Goal: Communication & Community: Answer question/provide support

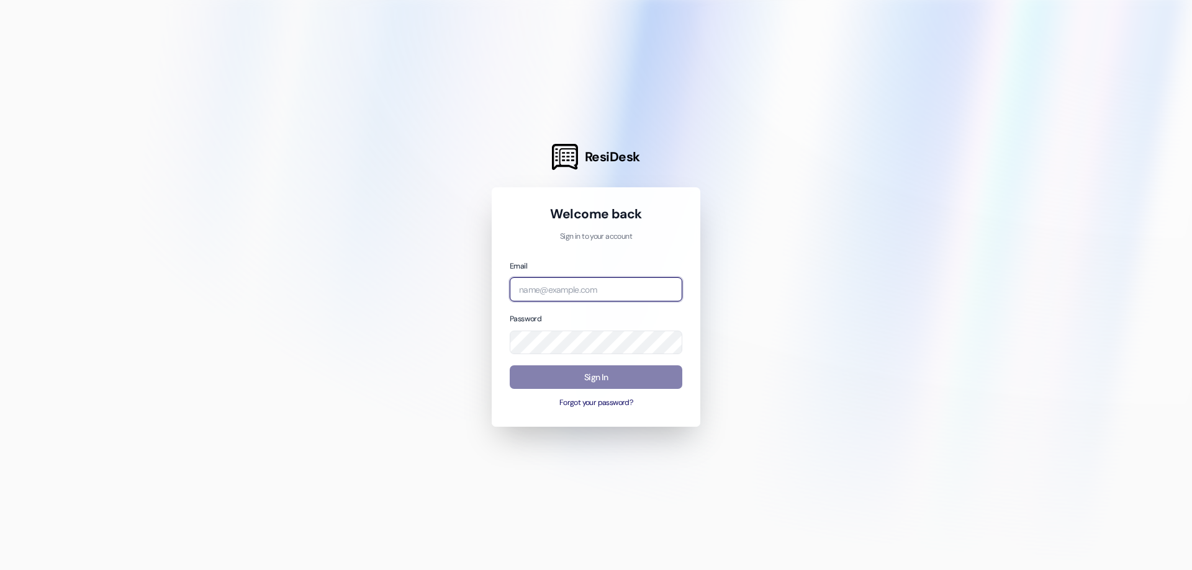
type input "management.colonialhouse@redstoneresidential.com"
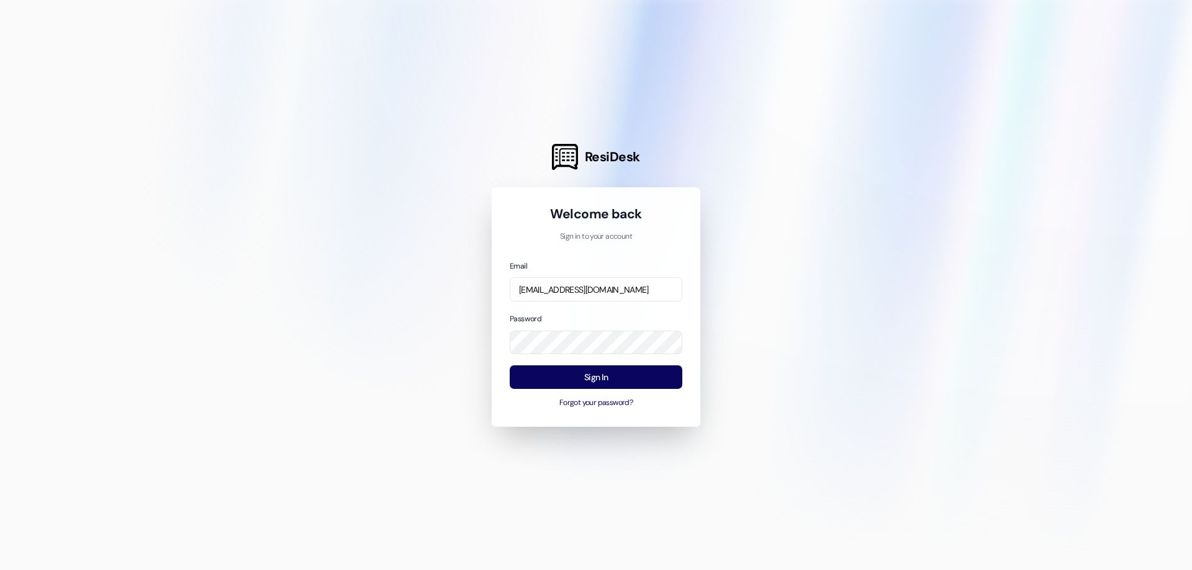
click at [922, 34] on div at bounding box center [596, 285] width 1192 height 570
click at [637, 378] on button "Sign In" at bounding box center [596, 378] width 173 height 24
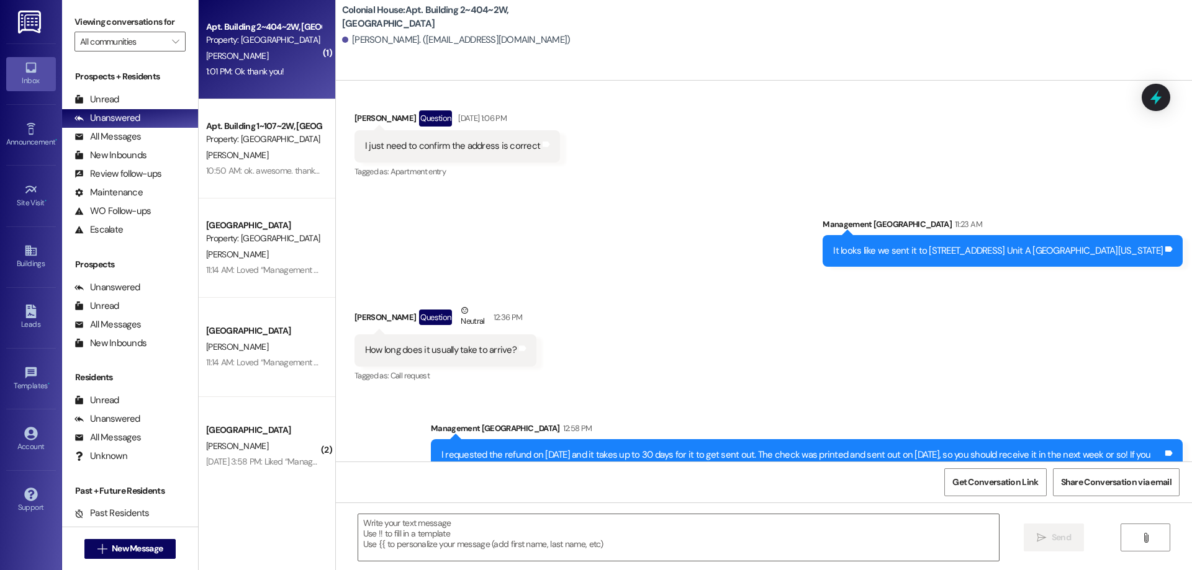
scroll to position [77382, 0]
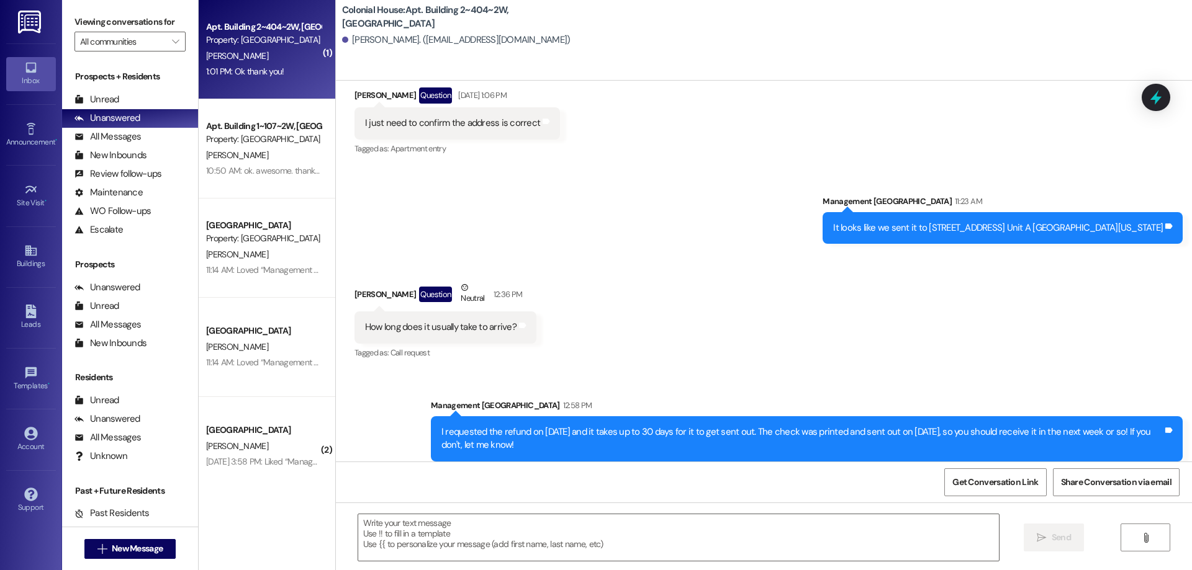
drag, startPoint x: 308, startPoint y: 413, endPoint x: 384, endPoint y: 390, distance: 79.3
click at [308, 413] on div "Colonial House Prospect K. Ward Aug 20, 2025 at 3:58 PM: Liked “Management Colo…" at bounding box center [267, 446] width 137 height 99
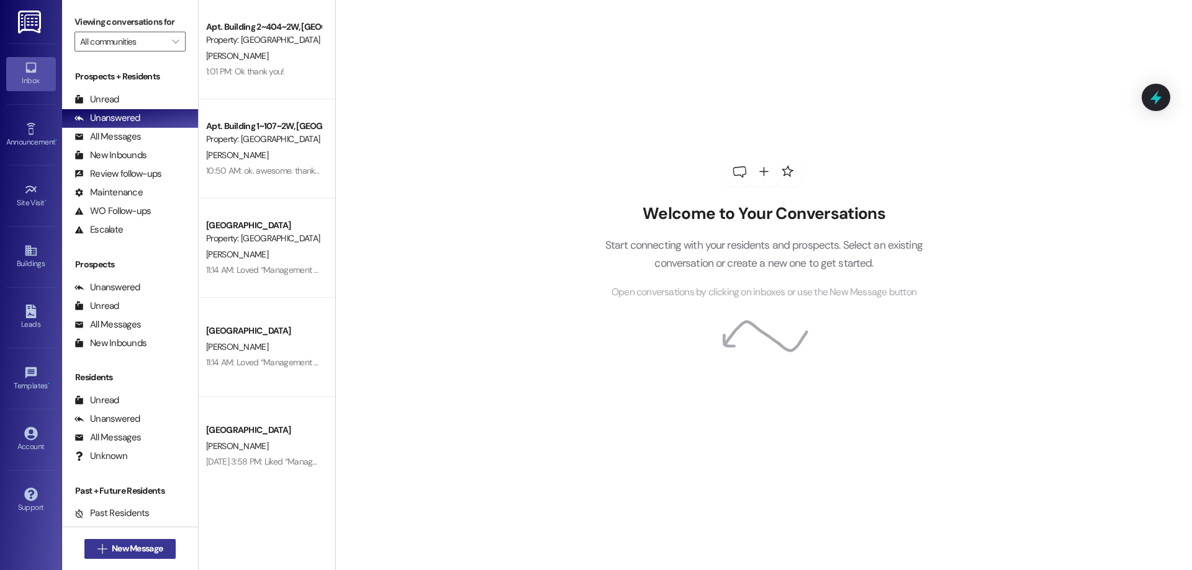
click at [121, 546] on span "New Message" at bounding box center [137, 548] width 51 height 13
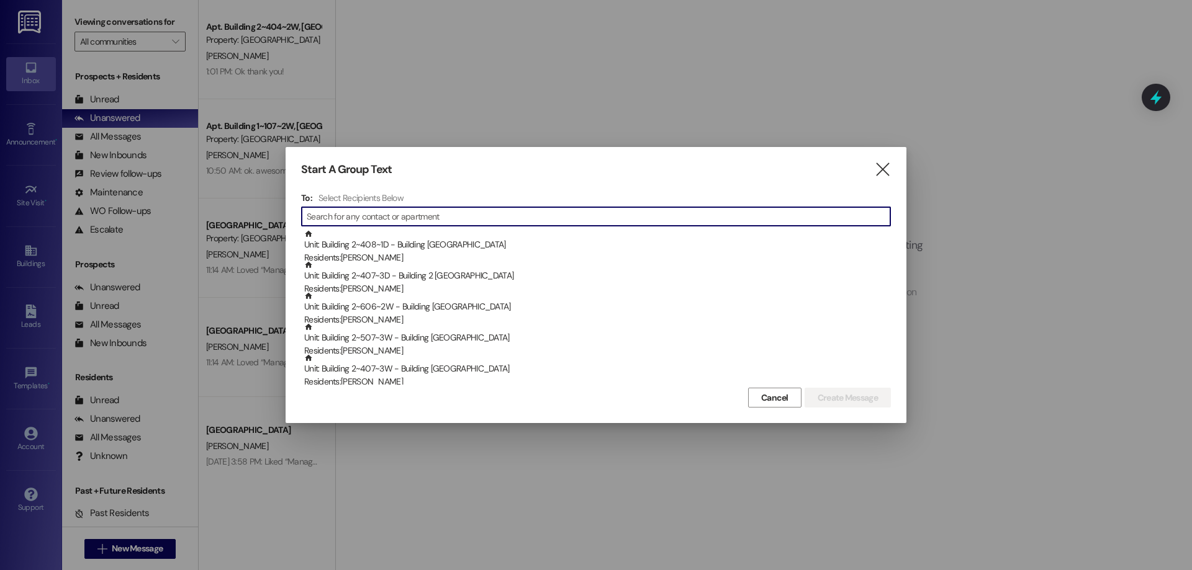
click at [460, 220] on input at bounding box center [598, 216] width 583 height 17
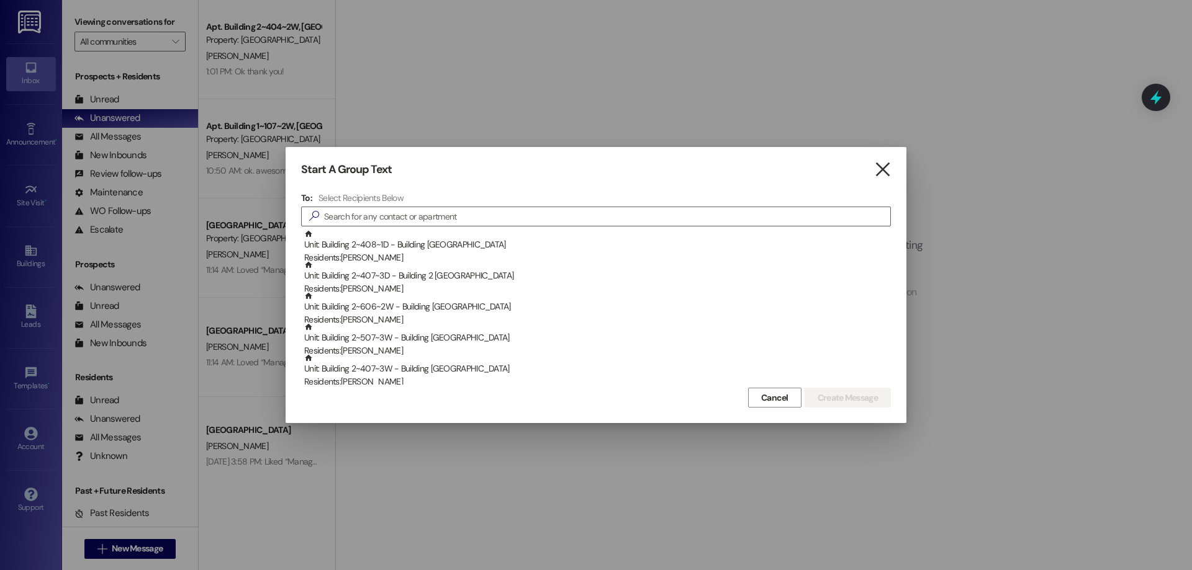
click at [886, 163] on icon "" at bounding box center [882, 169] width 17 height 13
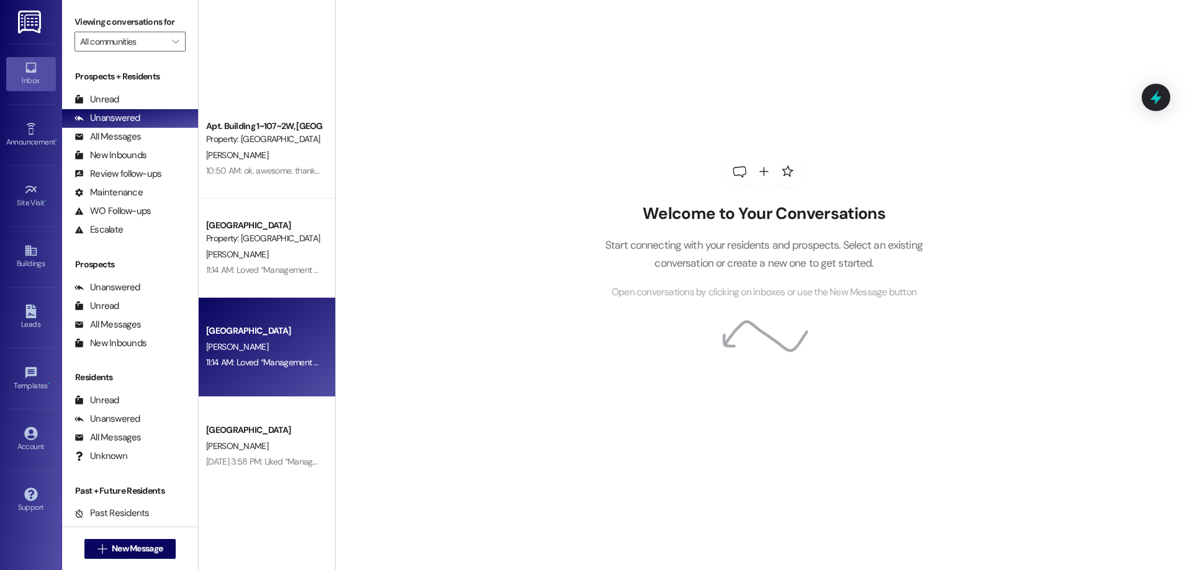
scroll to position [411, 0]
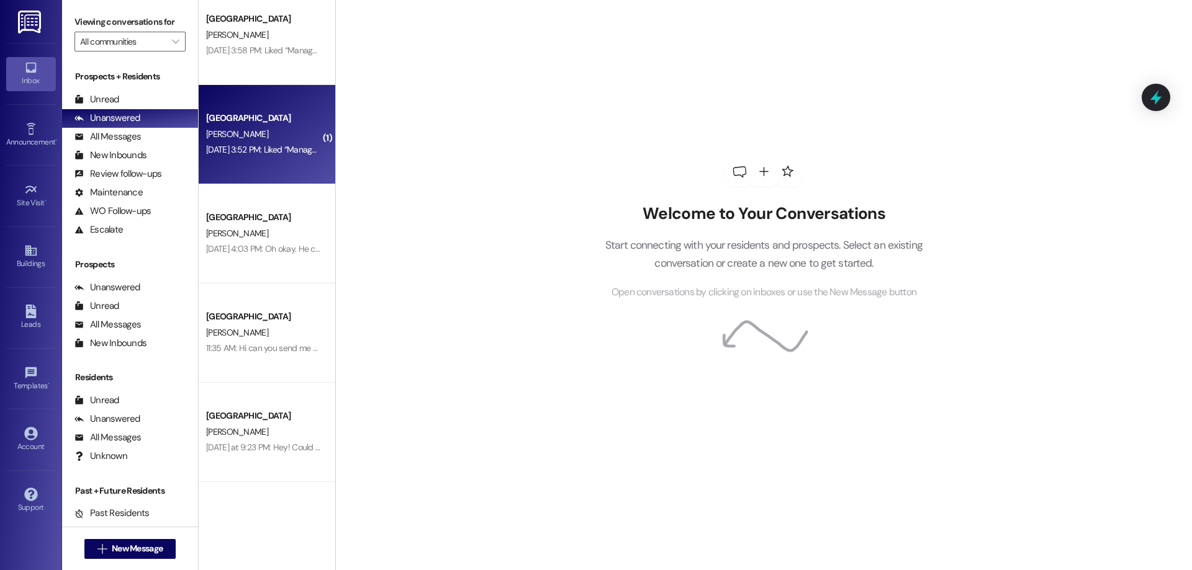
click at [264, 157] on div "Aug 20, 2025 at 3:52 PM: Liked “Management Colonial House (Colonial House): No …" at bounding box center [263, 150] width 117 height 16
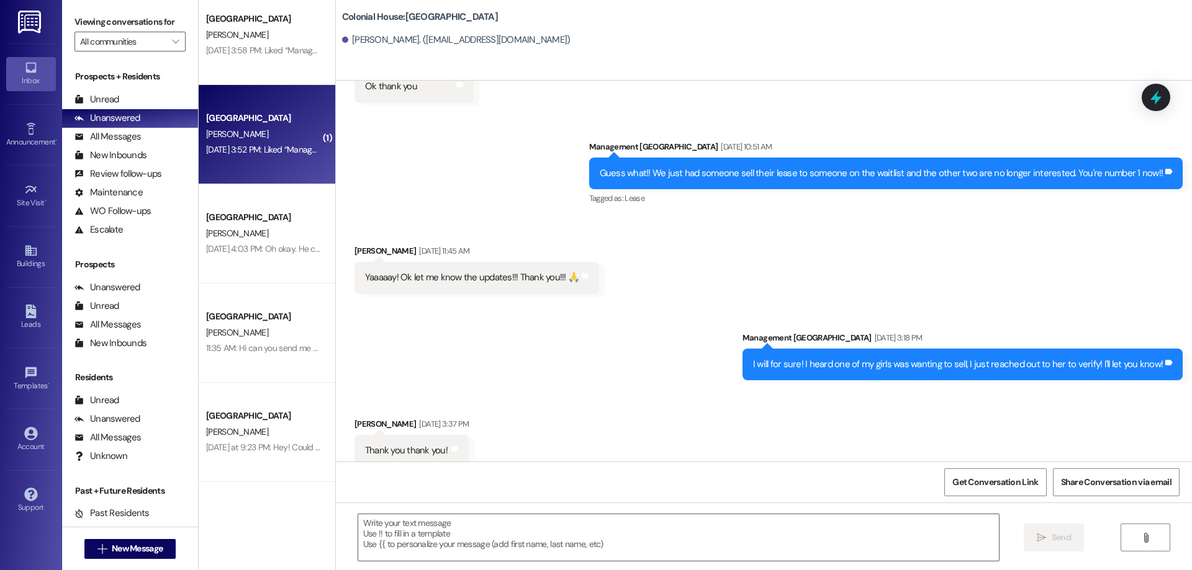
scroll to position [1954, 0]
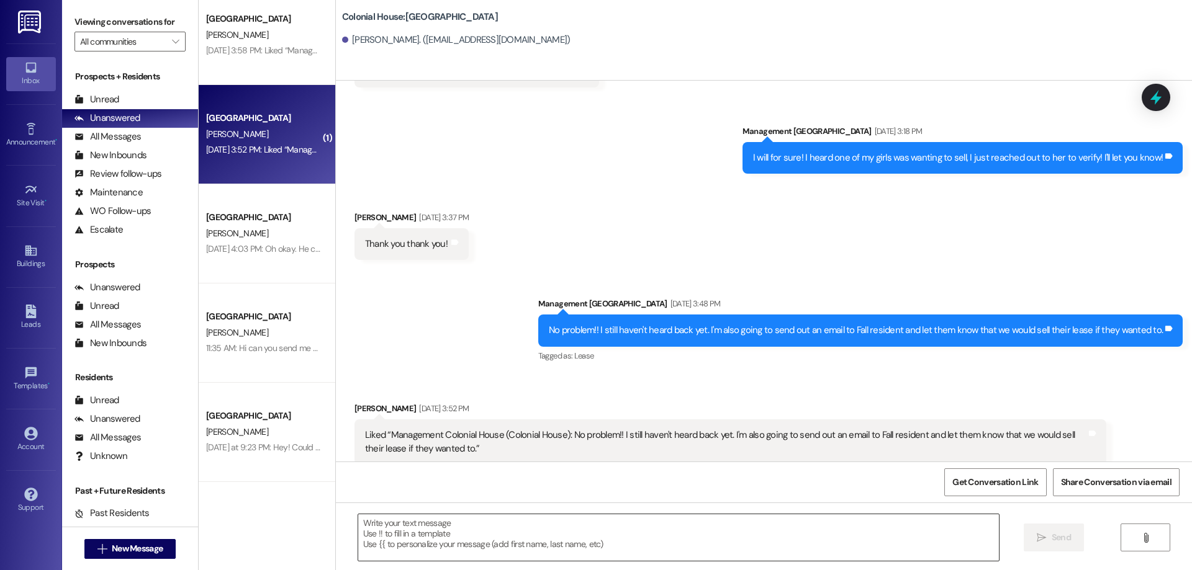
click at [711, 547] on textarea at bounding box center [678, 537] width 640 height 47
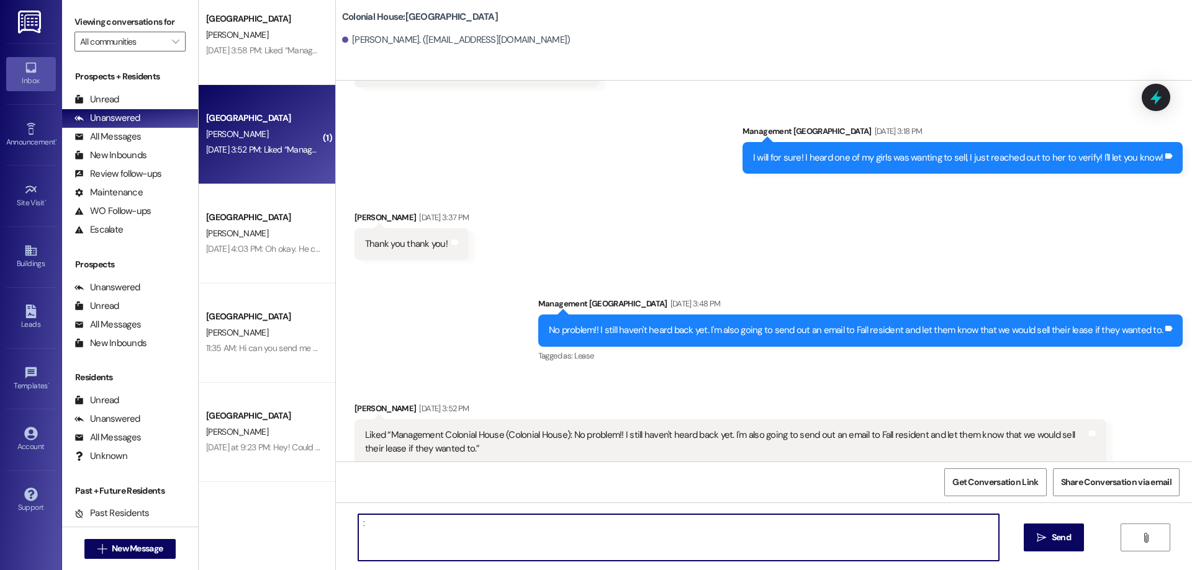
type textarea ":)"
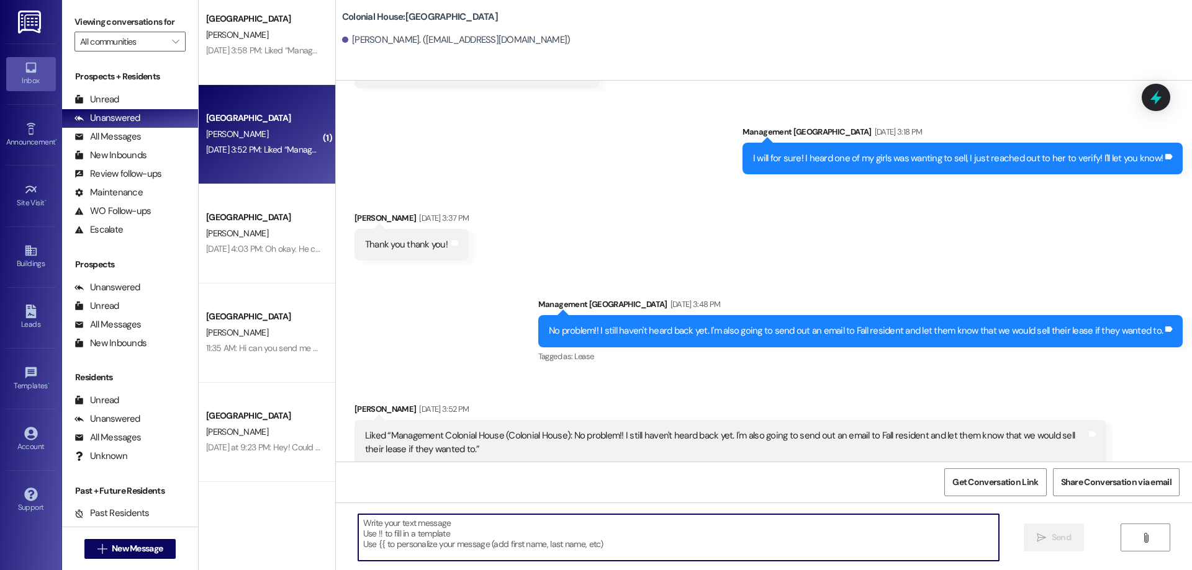
scroll to position [2041, 0]
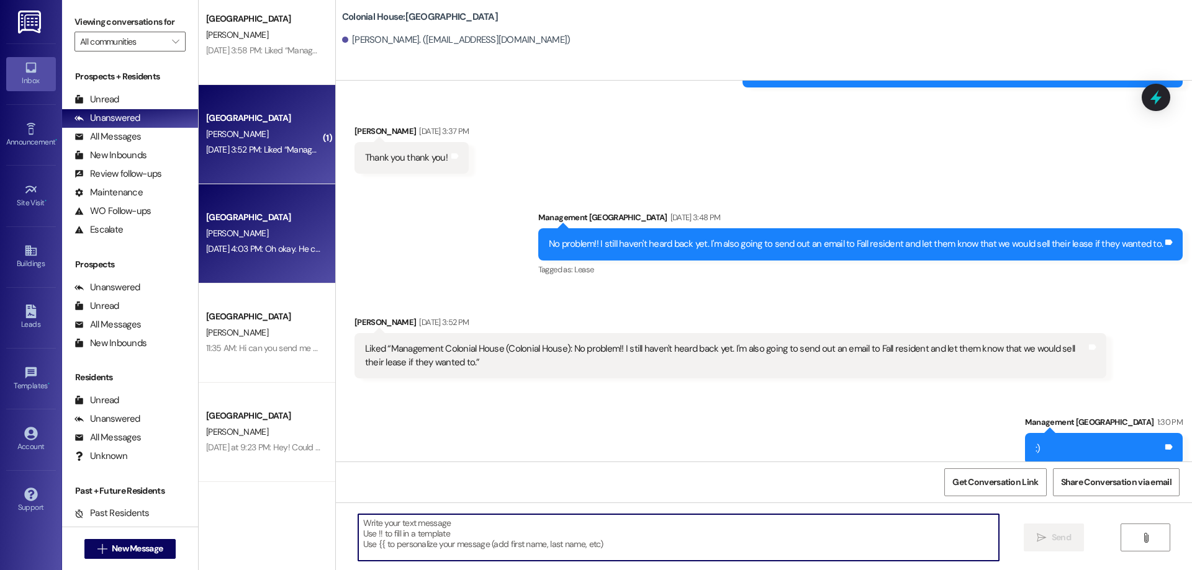
click at [284, 226] on div "[PERSON_NAME]" at bounding box center [263, 234] width 117 height 16
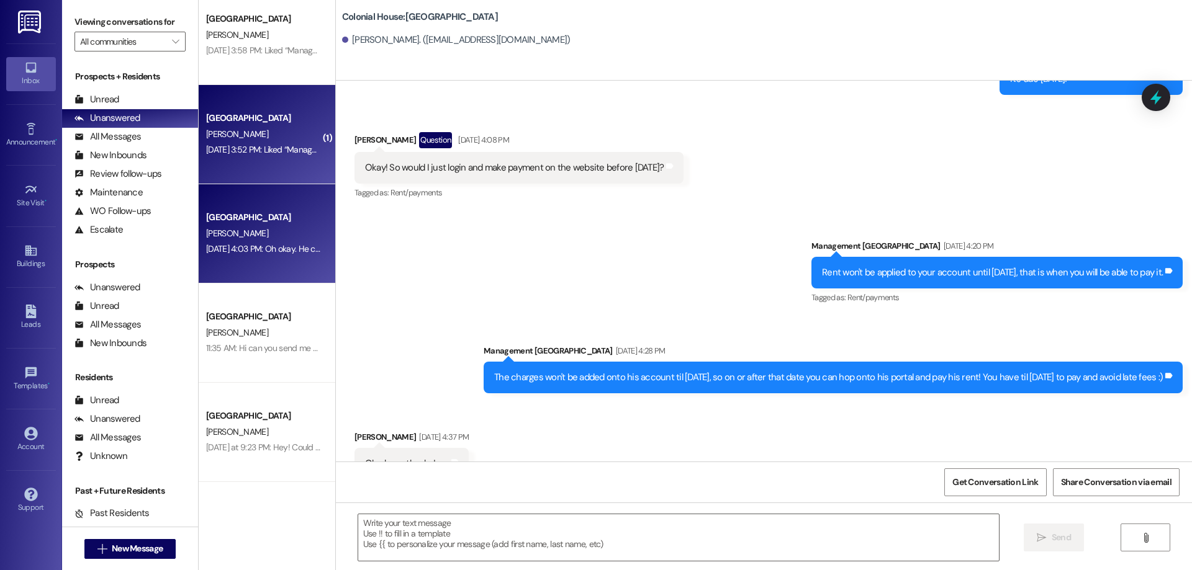
scroll to position [6162, 0]
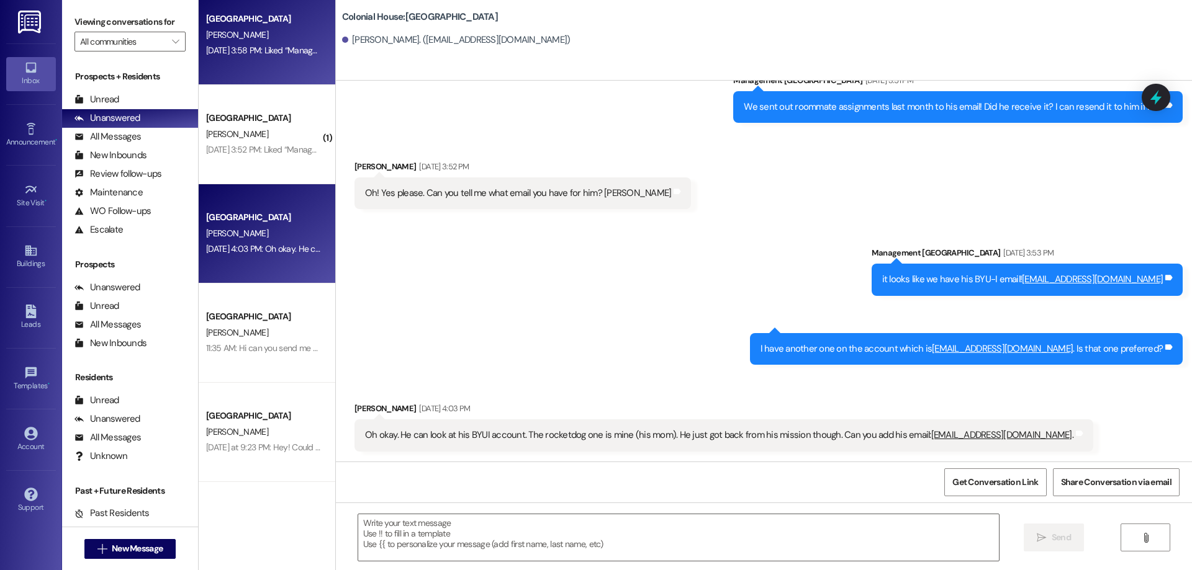
click at [265, 38] on div "K. Ward" at bounding box center [263, 35] width 117 height 16
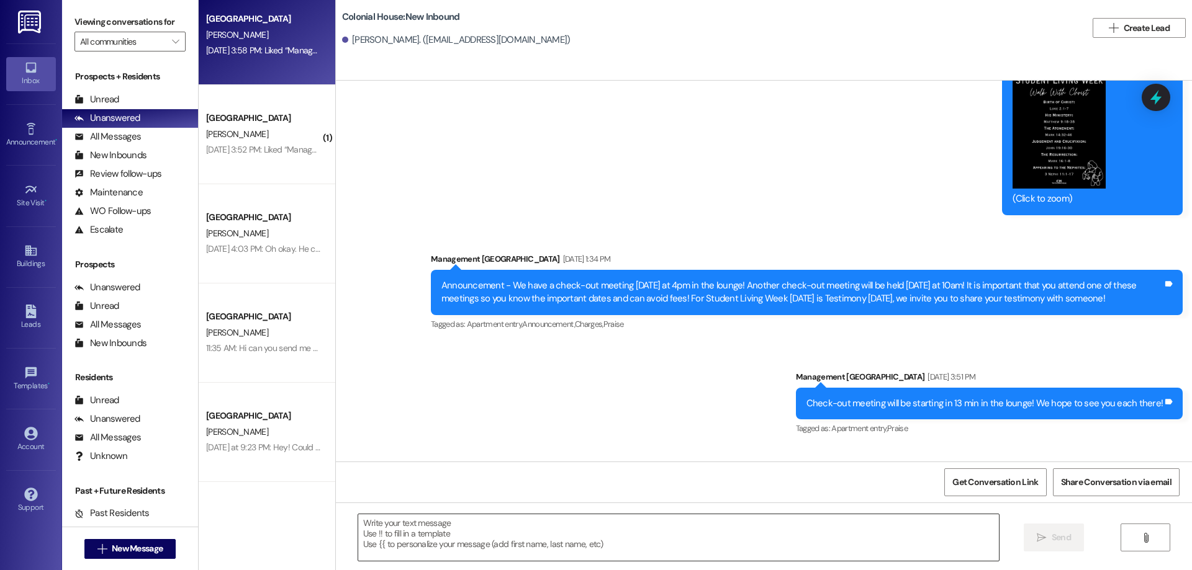
scroll to position [24892, 0]
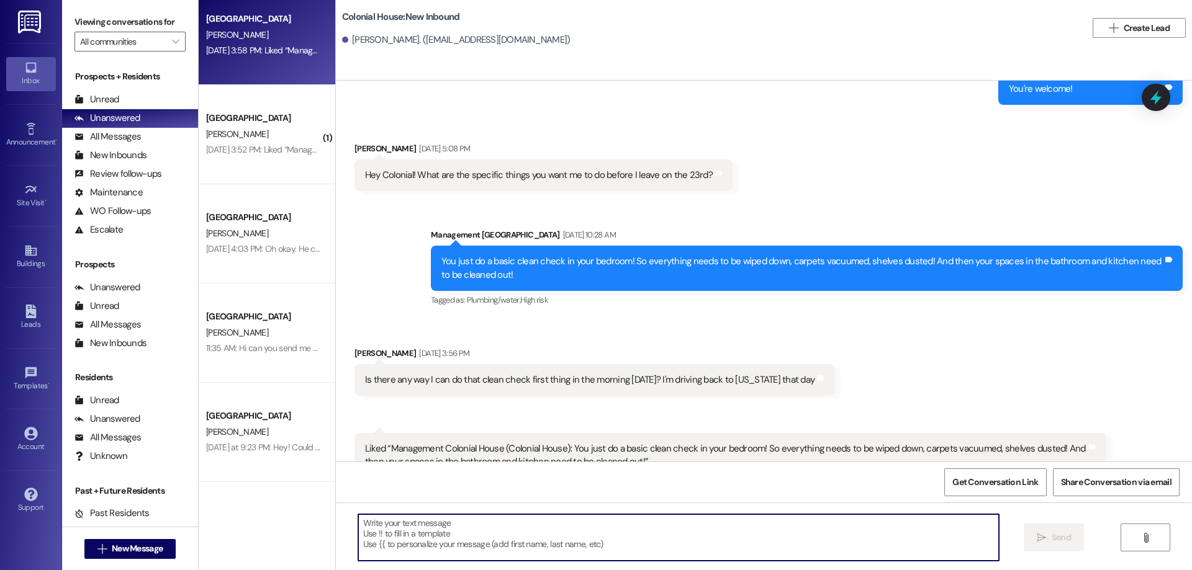
click at [696, 540] on textarea at bounding box center [678, 537] width 640 height 47
type textarea ":)"
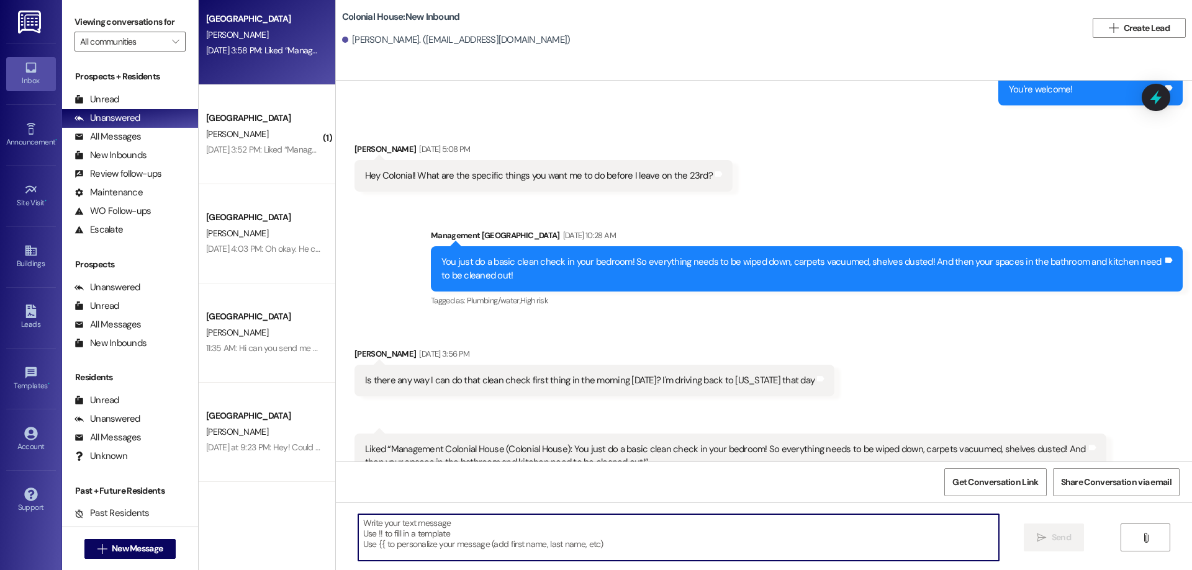
scroll to position [24979, 0]
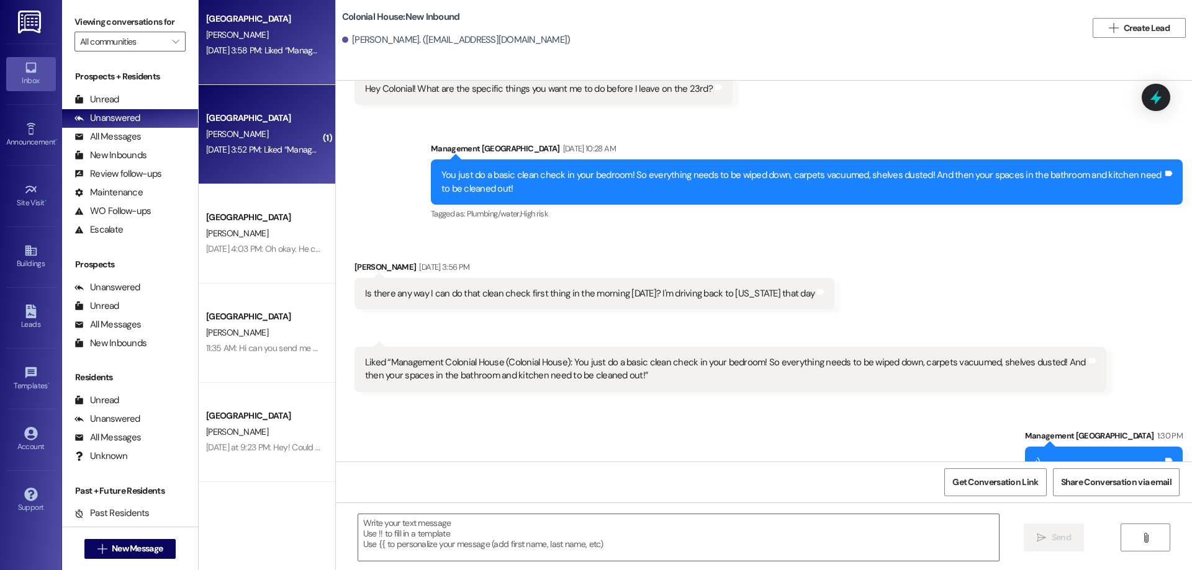
click at [248, 163] on div "Colonial House Prospect E. Mathews Aug 20, 2025 at 3:52 PM: Liked “Management C…" at bounding box center [267, 134] width 137 height 99
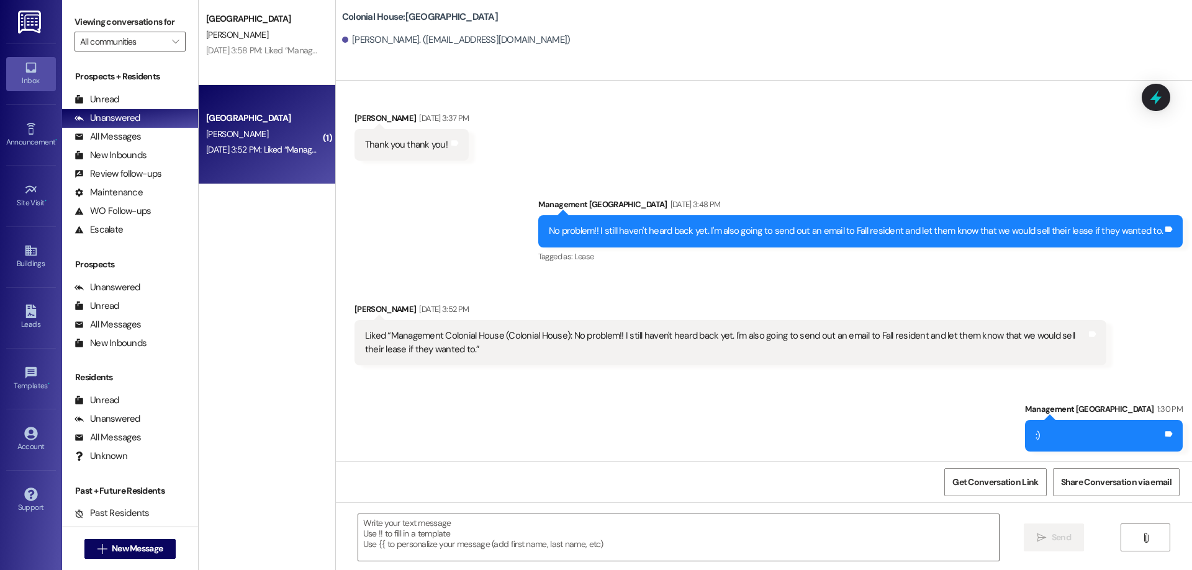
scroll to position [2041, 0]
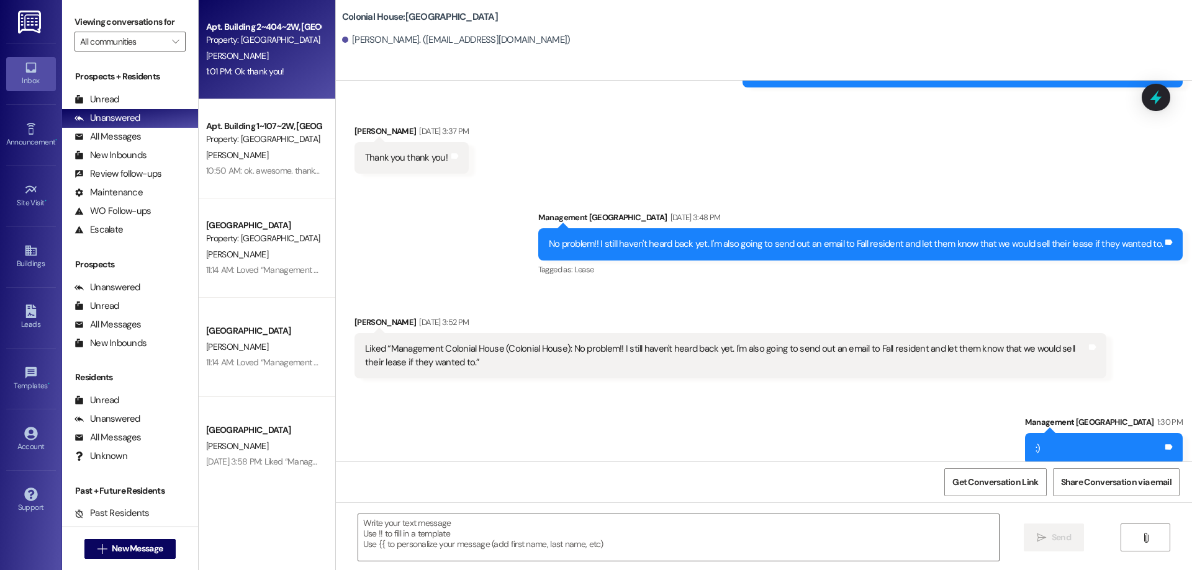
click at [212, 77] on div "1:01 PM: Ok thank you! 1:01 PM: Ok thank you!" at bounding box center [263, 72] width 117 height 16
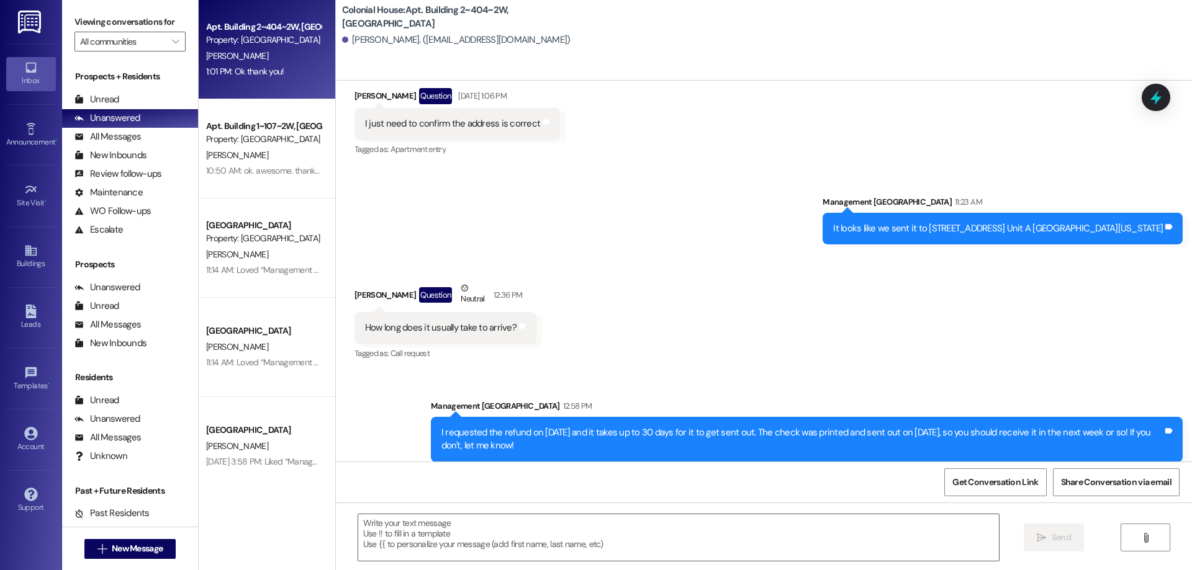
scroll to position [77381, 0]
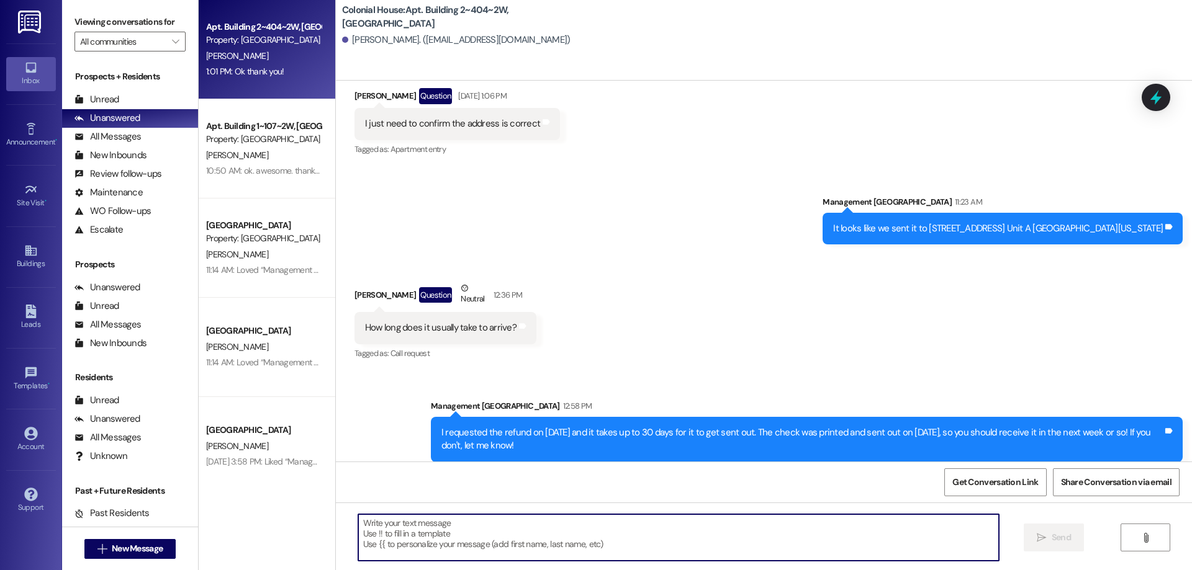
click at [478, 523] on textarea at bounding box center [678, 537] width 640 height 47
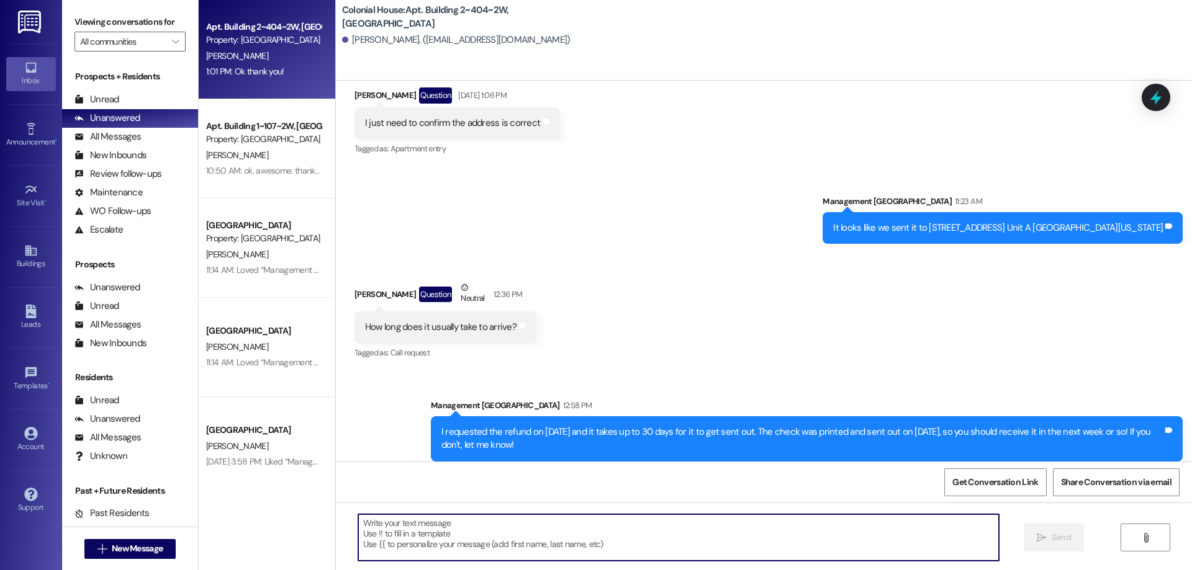
scroll to position [77382, 0]
click at [529, 550] on textarea at bounding box center [678, 537] width 640 height 47
click at [580, 537] on textarea at bounding box center [678, 537] width 640 height 47
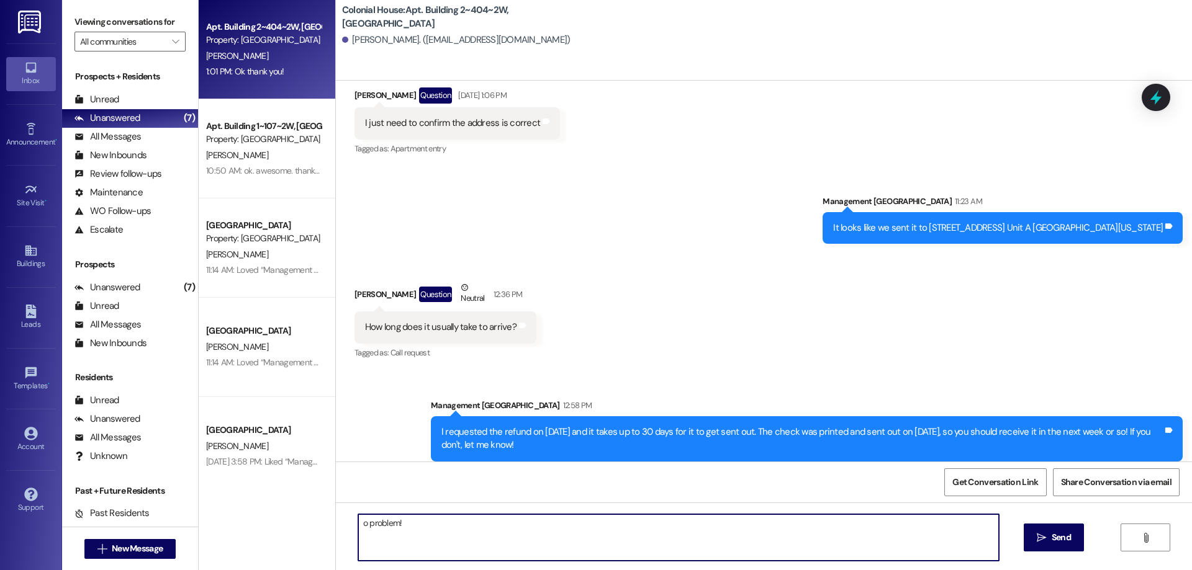
type textarea "No problem!"
click at [225, 373] on div "Colonial House Prospect C. Landrith 11:14 AM: Loved “Management Colonial House …" at bounding box center [267, 347] width 137 height 99
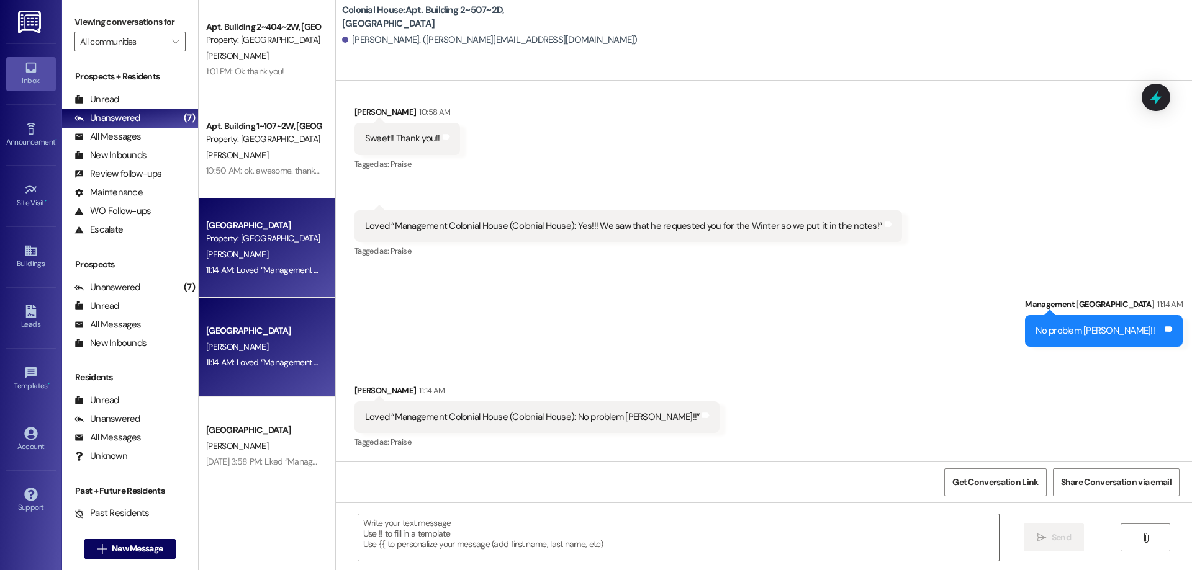
scroll to position [15640, 0]
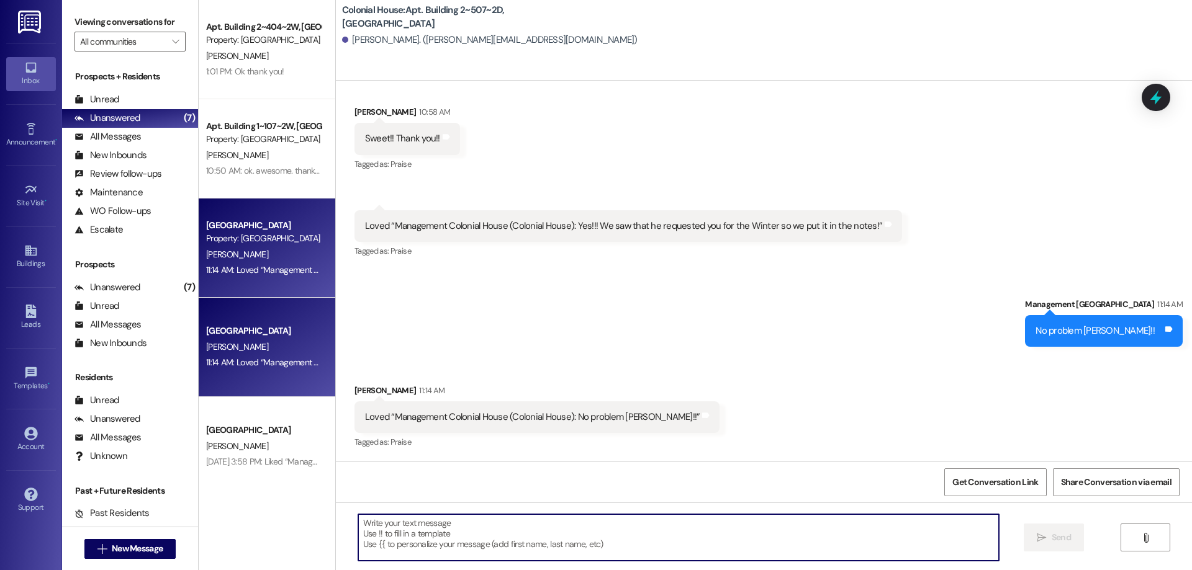
click at [730, 542] on textarea at bounding box center [678, 537] width 640 height 47
type textarea ":)"
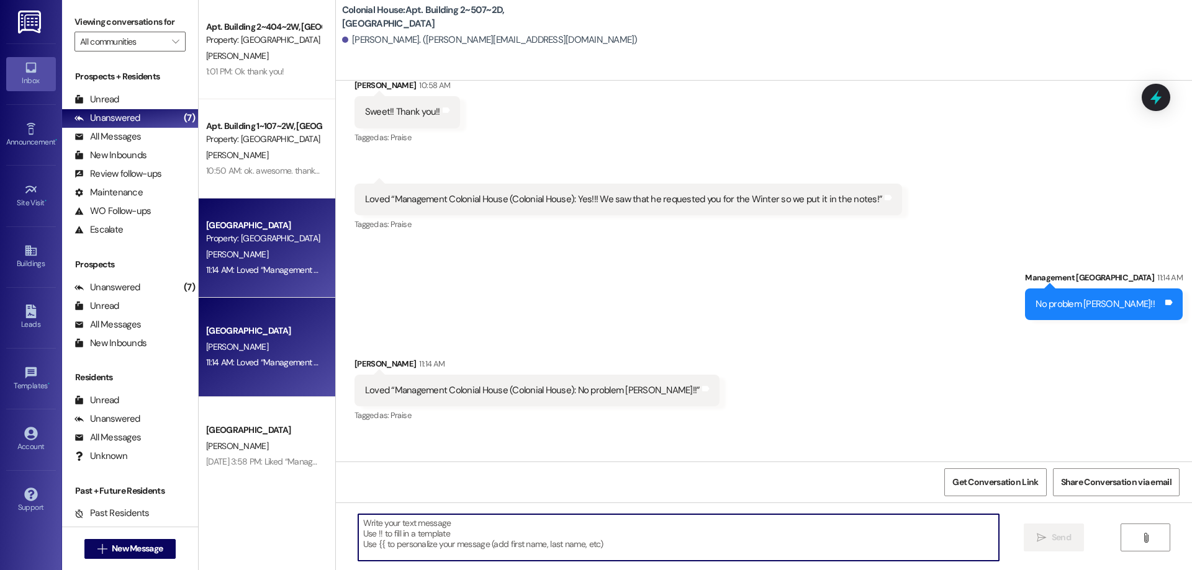
scroll to position [15726, 0]
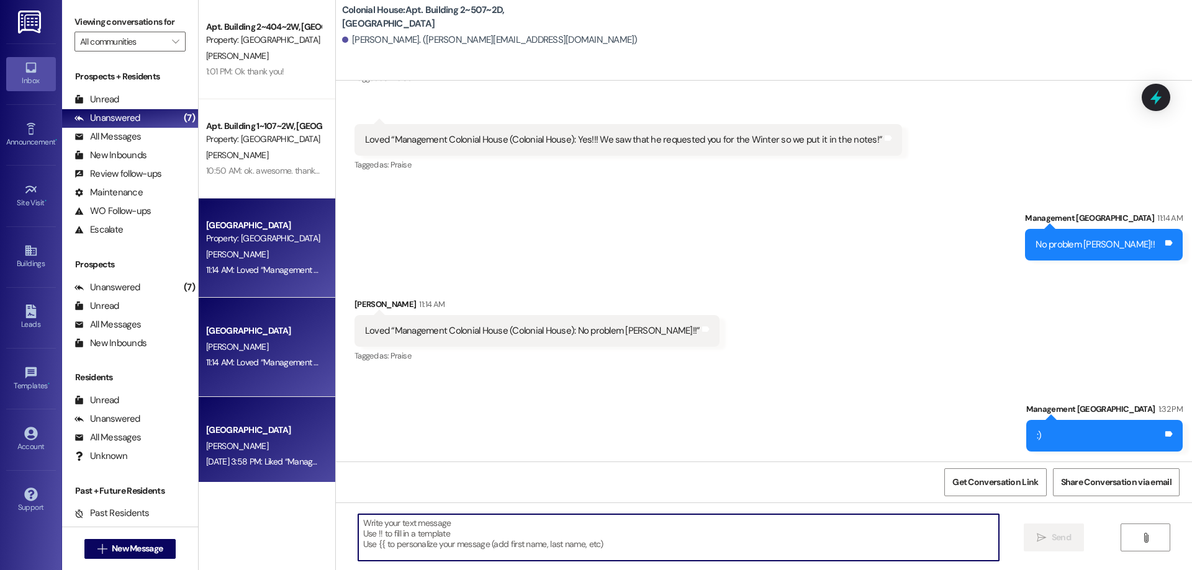
click at [207, 446] on span "K. Ward" at bounding box center [237, 446] width 62 height 11
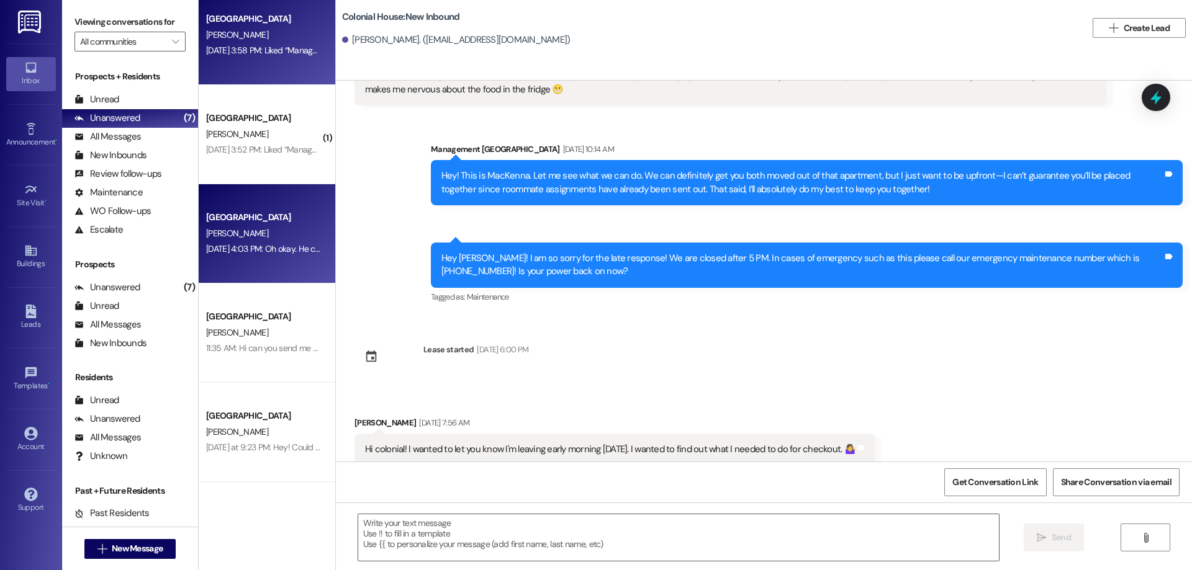
scroll to position [21826, 0]
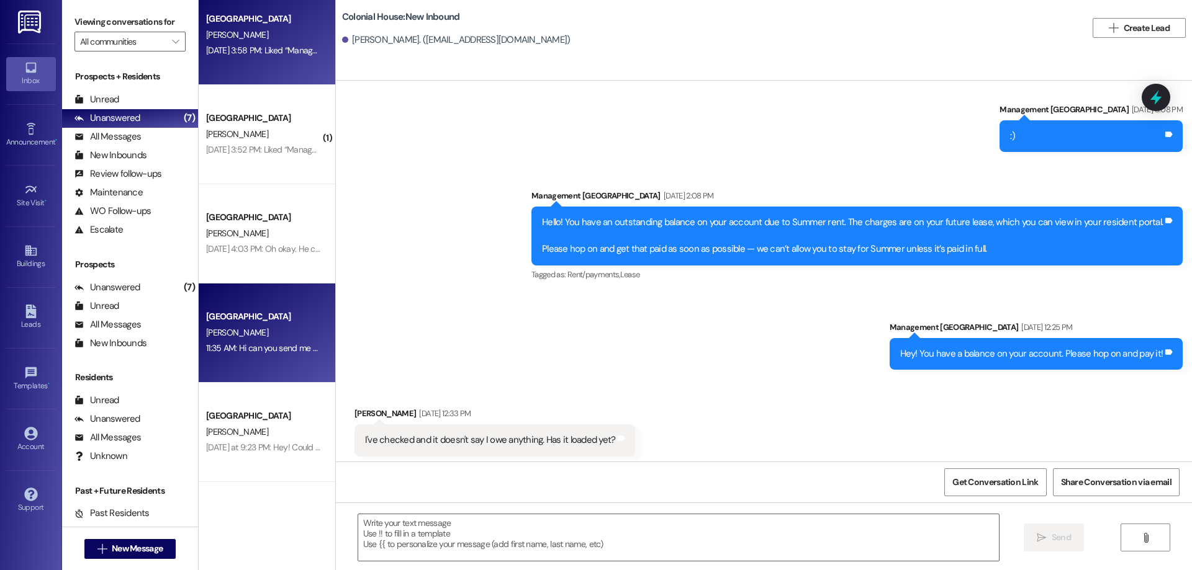
click at [221, 290] on div "Colonial House Prospect T. Jackson 11:35 AM: Hi can you send me a copy of my le…" at bounding box center [267, 333] width 137 height 99
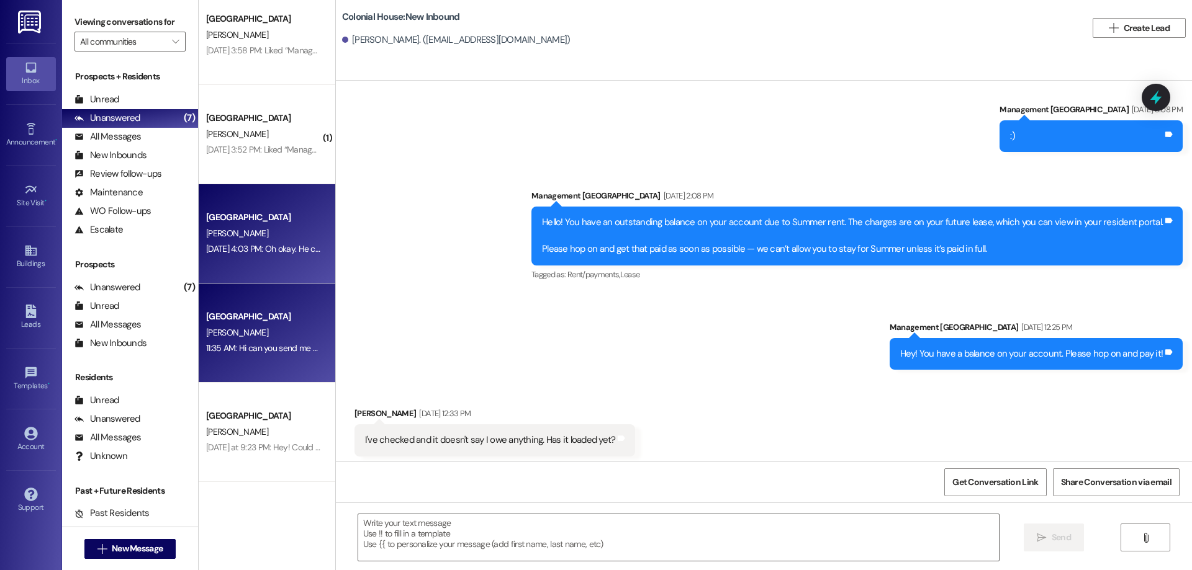
click at [220, 233] on span "[PERSON_NAME]" at bounding box center [237, 233] width 62 height 11
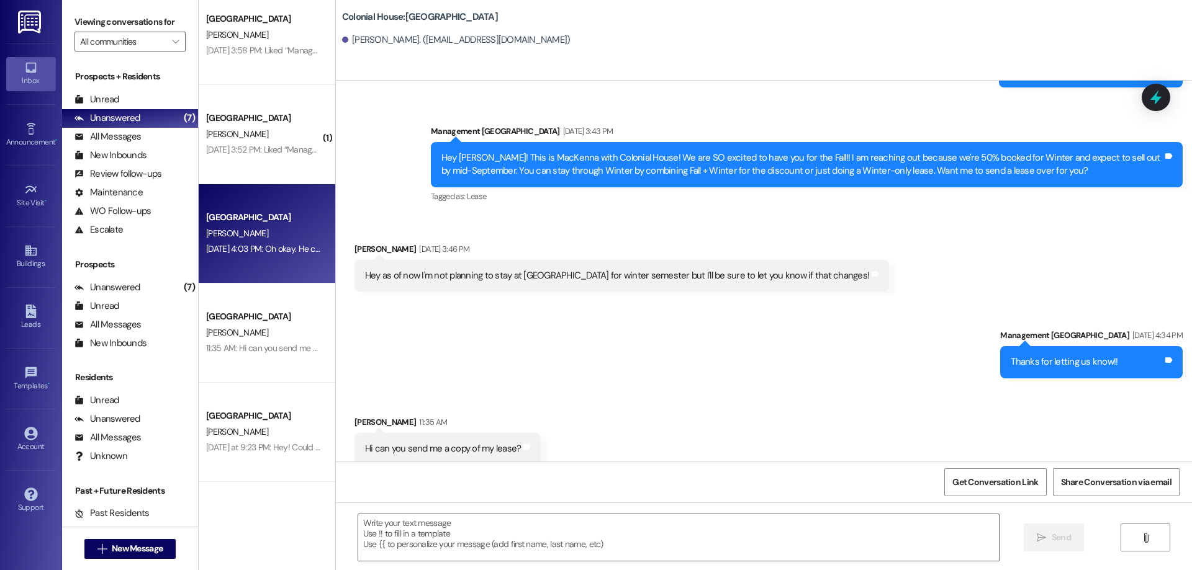
scroll to position [6162, 0]
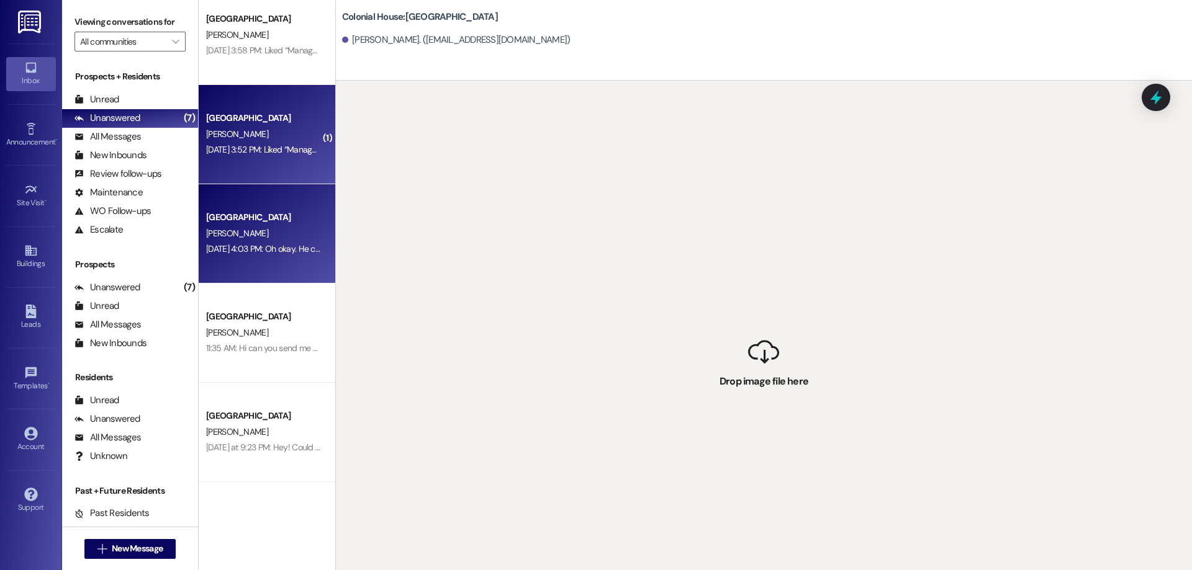
click at [199, 161] on div "Colonial House Prospect E. Mathews Aug 20, 2025 at 3:52 PM: Liked “Management C…" at bounding box center [267, 134] width 137 height 99
click at [267, 231] on div "[PERSON_NAME]" at bounding box center [263, 234] width 117 height 16
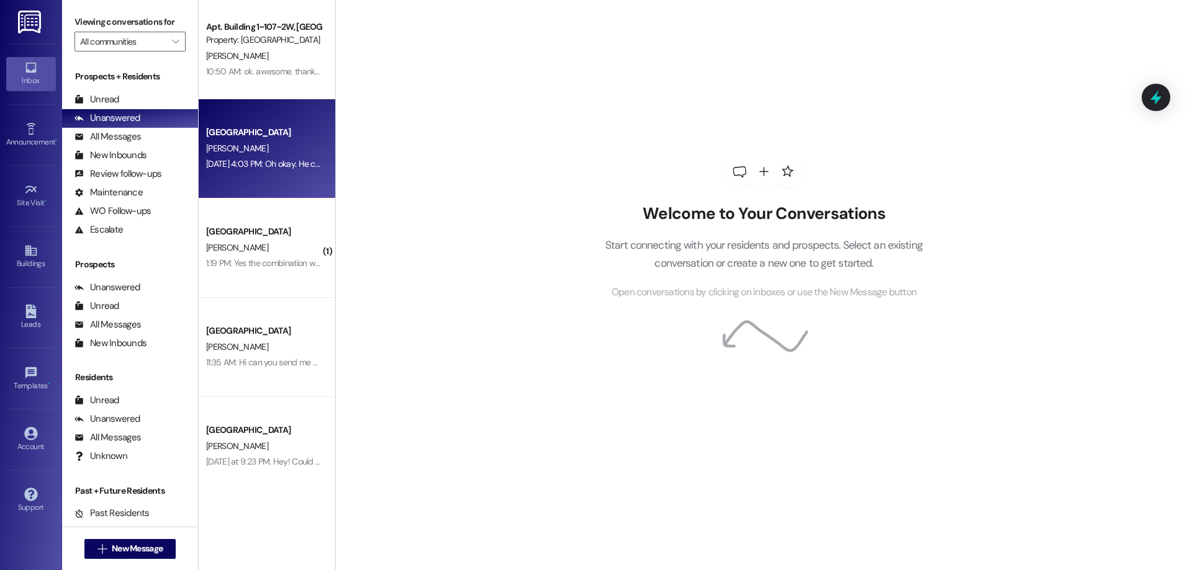
click at [263, 130] on div "[GEOGRAPHIC_DATA]" at bounding box center [263, 132] width 115 height 13
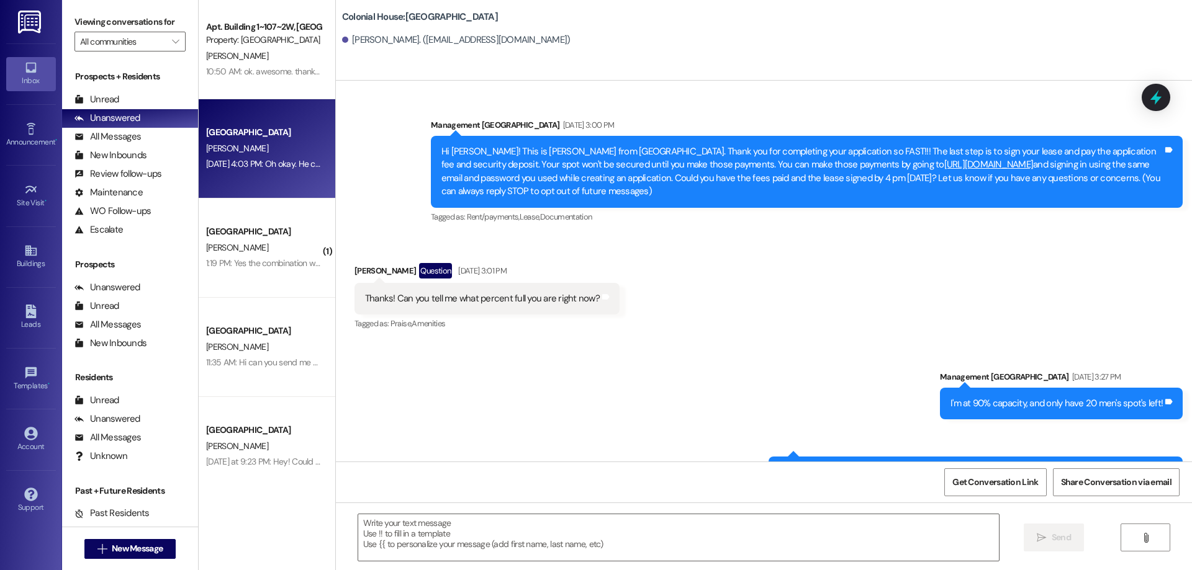
scroll to position [6162, 0]
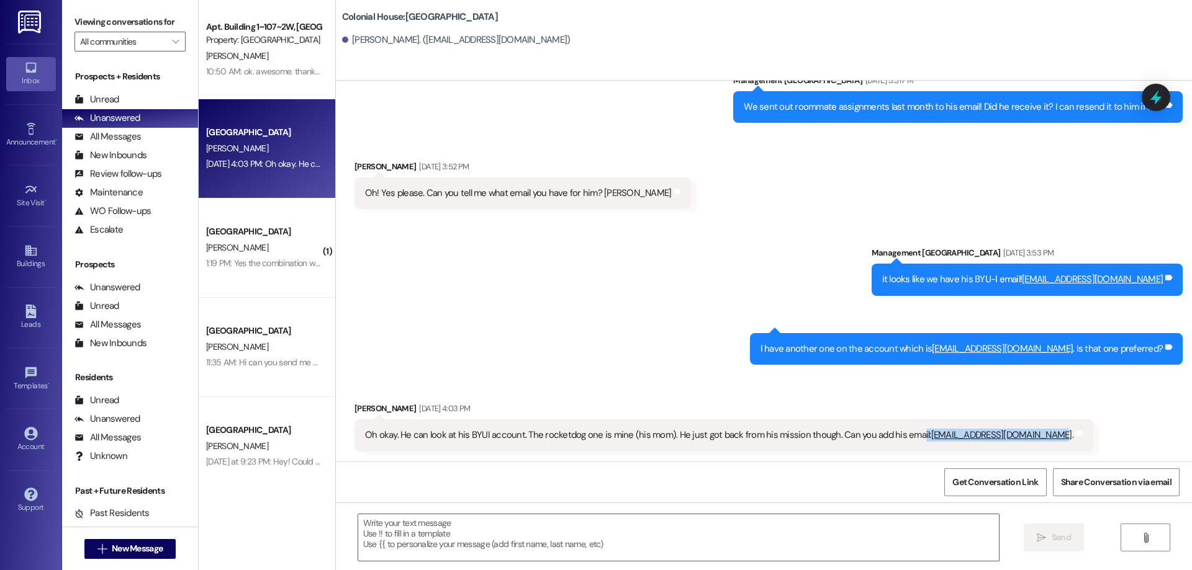
drag, startPoint x: 903, startPoint y: 436, endPoint x: 1031, endPoint y: 454, distance: 129.1
click at [1031, 454] on div "Received via SMS [PERSON_NAME] [DATE] 4:03 PM Oh okay. He can look at his BYUI …" at bounding box center [723, 427] width 757 height 68
copy div "il: [EMAIL_ADDRESS][DOMAIN_NAME]"
click at [112, 546] on span "New Message" at bounding box center [137, 548] width 51 height 13
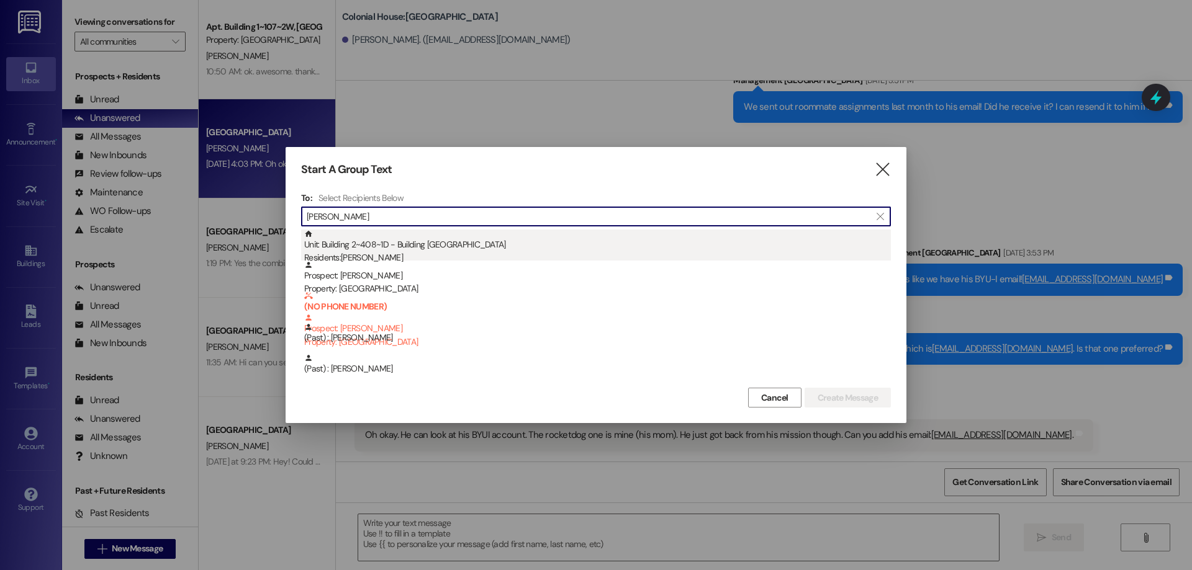
type input "[PERSON_NAME]"
click at [487, 249] on div "Unit: Building 2~408~1D - Building 2 Colonial House Residents: [PERSON_NAME]" at bounding box center [597, 247] width 586 height 35
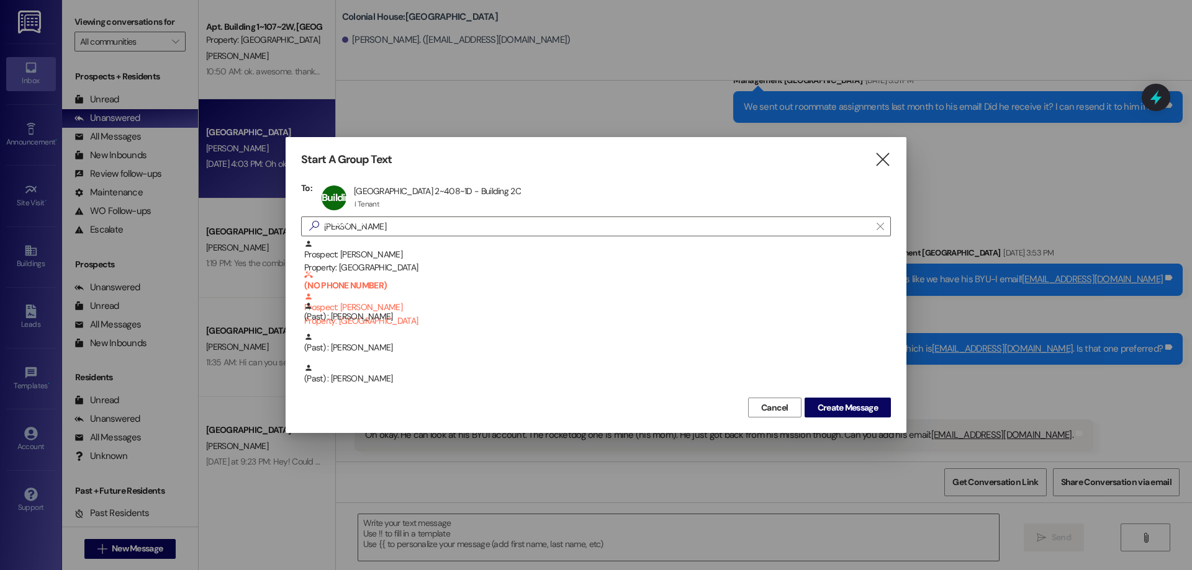
click at [883, 420] on div "Start A Group Text  To: Building 2~408~1D Apt Building 2~408~1D - Building [GE…" at bounding box center [595, 285] width 621 height 296
click at [869, 410] on span "Create Message" at bounding box center [847, 408] width 60 height 13
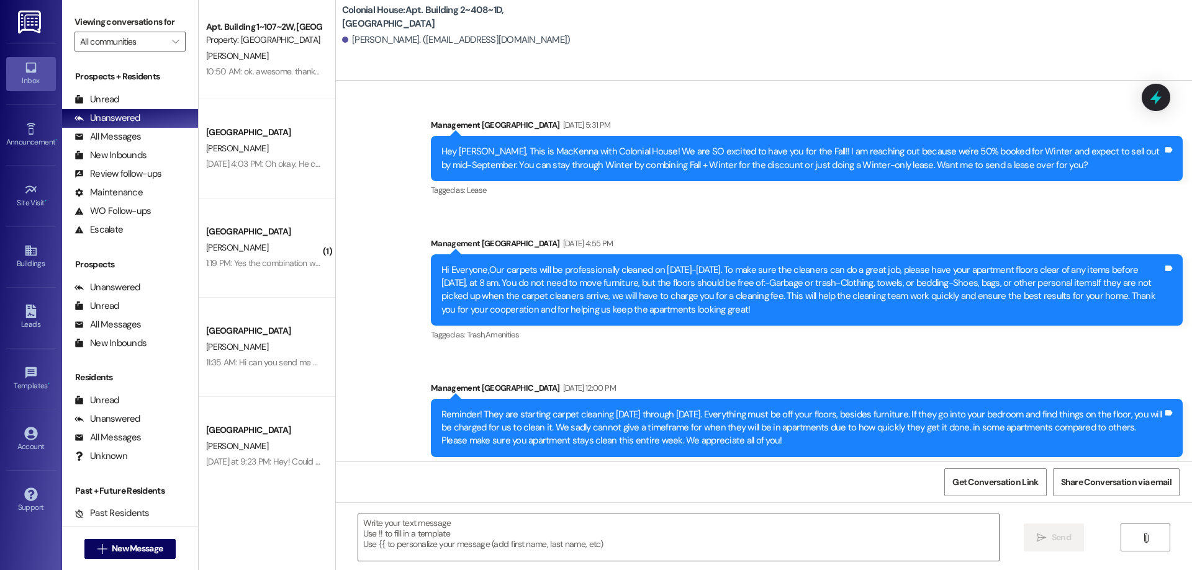
scroll to position [19448, 0]
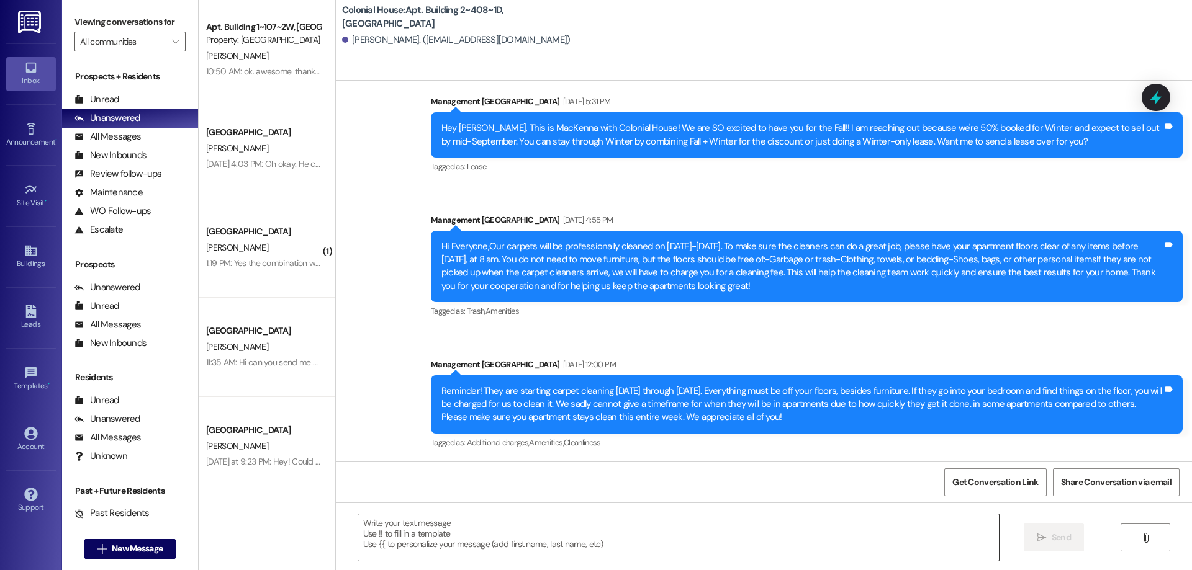
click at [506, 542] on textarea at bounding box center [678, 537] width 640 height 47
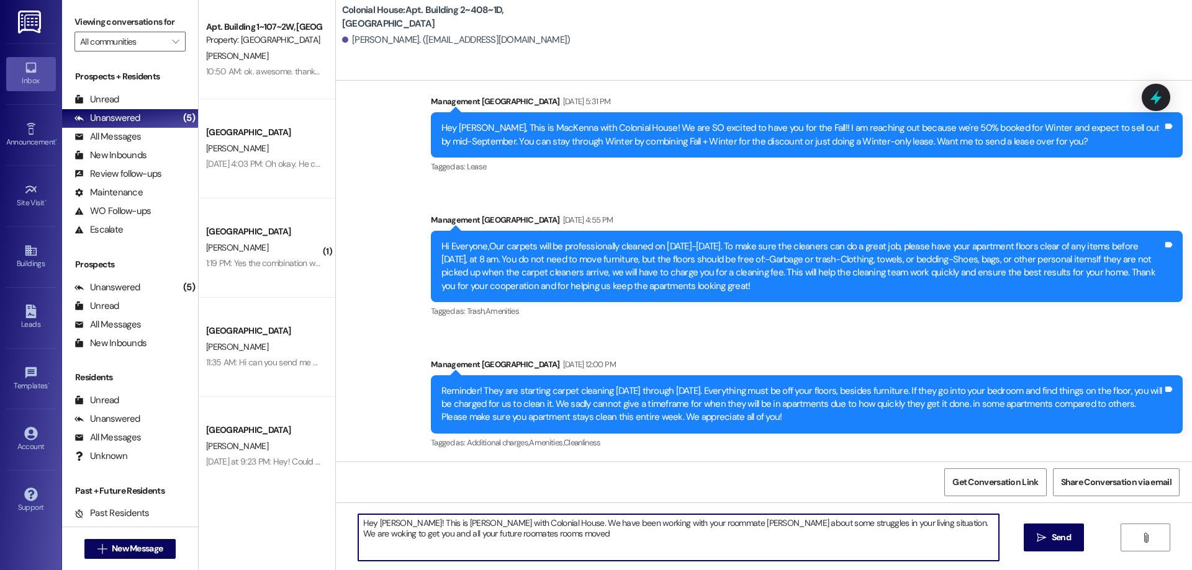
click at [390, 531] on textarea "Hey [PERSON_NAME]! This is [PERSON_NAME] with Colonial House. We have been work…" at bounding box center [678, 537] width 640 height 47
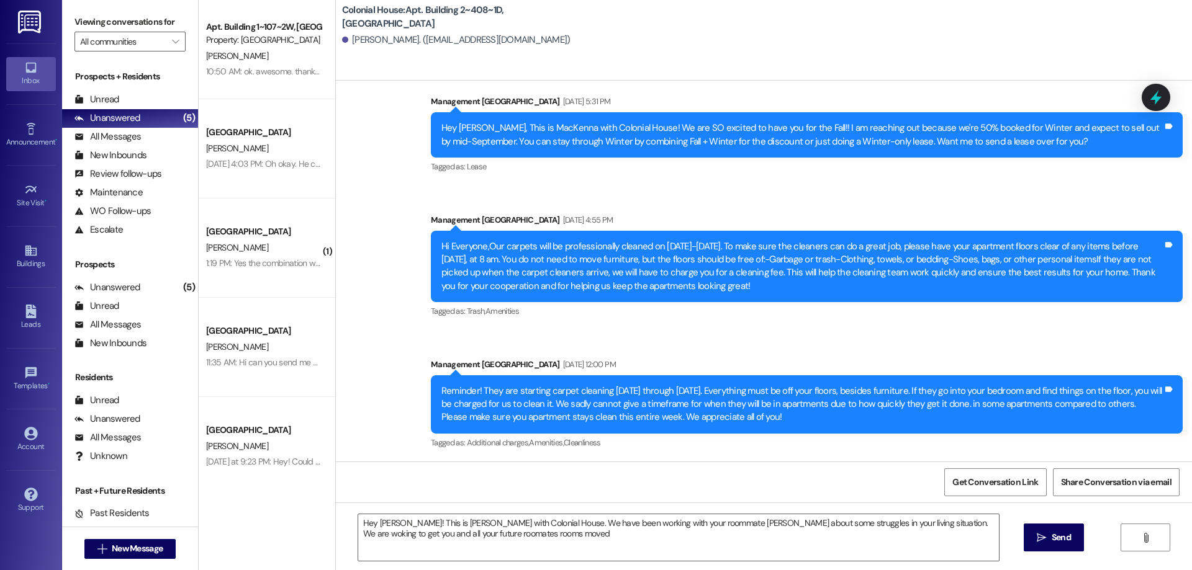
drag, startPoint x: 400, startPoint y: 542, endPoint x: 433, endPoint y: 266, distance: 278.7
click at [441, 266] on div "Hi Everyone,Our carpets will be professionally cleaned on [DATE]-[DATE]. To mak…" at bounding box center [801, 266] width 721 height 53
click at [359, 534] on textarea "Hey [PERSON_NAME]! This is [PERSON_NAME] with Colonial House. We have been work…" at bounding box center [678, 537] width 640 height 47
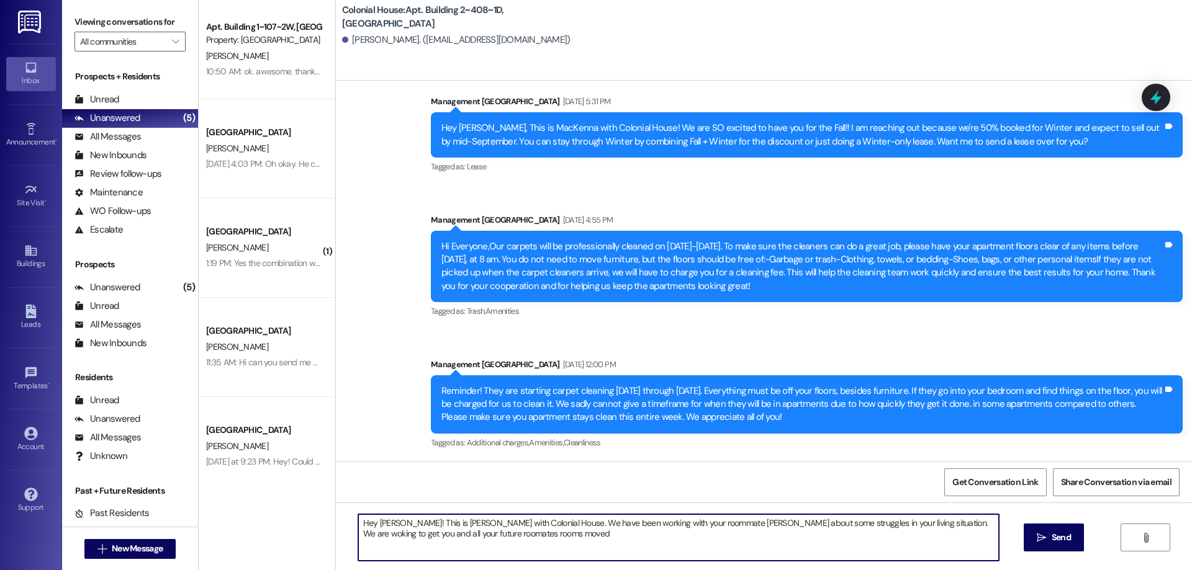
click at [359, 534] on textarea "Hey [PERSON_NAME]! This is [PERSON_NAME] with Colonial House. We have been work…" at bounding box center [678, 537] width 640 height 47
click at [379, 539] on textarea "Hey [PERSON_NAME]! This is [PERSON_NAME] with Colonial House. We have been work…" at bounding box center [678, 537] width 640 height 47
click at [513, 540] on textarea "Hey [PERSON_NAME]! This is [PERSON_NAME] with Colonial House. We have been work…" at bounding box center [678, 537] width 640 height 47
click at [902, 528] on textarea "Hey [PERSON_NAME]! This is [PERSON_NAME] with Colonial House. We have been work…" at bounding box center [678, 537] width 640 height 47
click at [593, 541] on textarea "Hey [PERSON_NAME]! This is [PERSON_NAME] with Colonial House. We have been work…" at bounding box center [678, 537] width 640 height 47
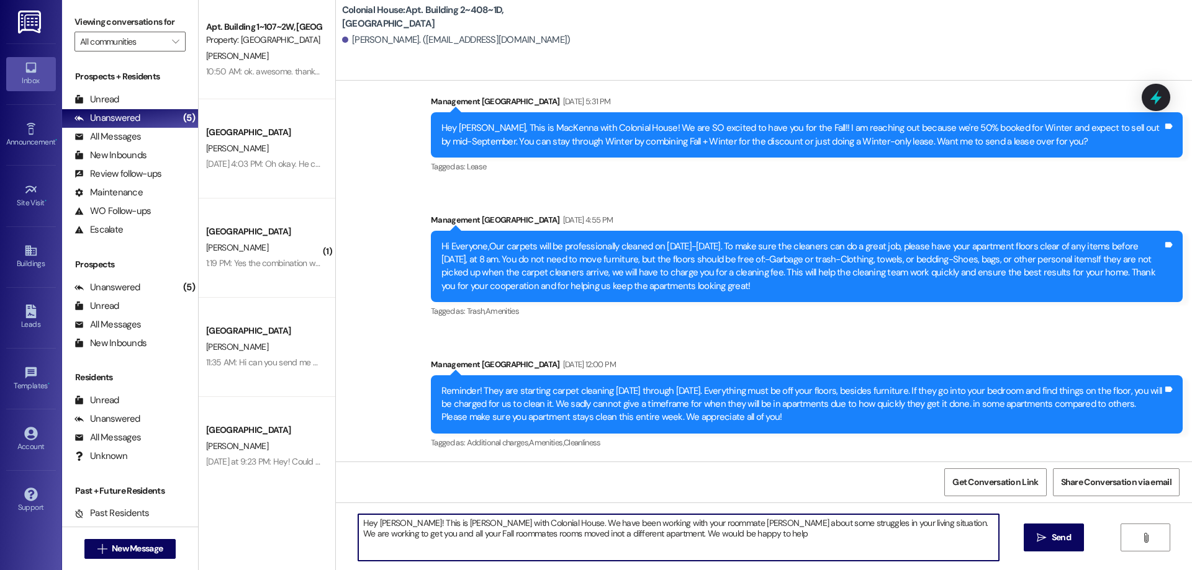
click at [470, 528] on textarea "Hey [PERSON_NAME]! This is [PERSON_NAME] with Colonial House. We have been work…" at bounding box center [678, 537] width 640 height 47
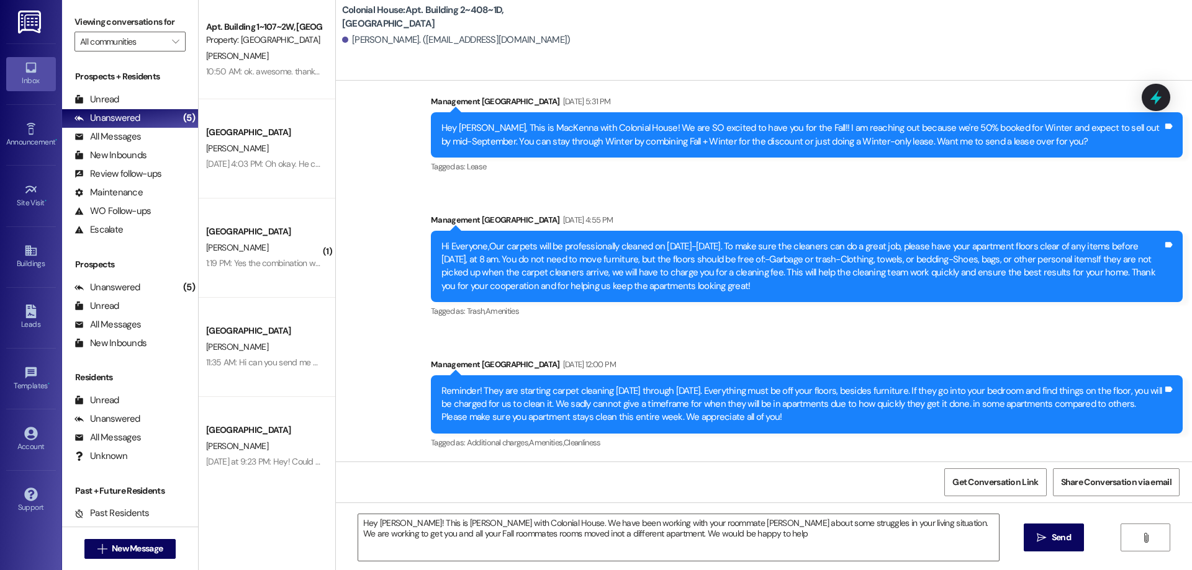
drag, startPoint x: 470, startPoint y: 529, endPoint x: 493, endPoint y: 250, distance: 280.3
click at [493, 250] on div "Hi Everyone,Our carpets will be professionally cleaned on [DATE]-[DATE]. To mak…" at bounding box center [801, 266] width 721 height 53
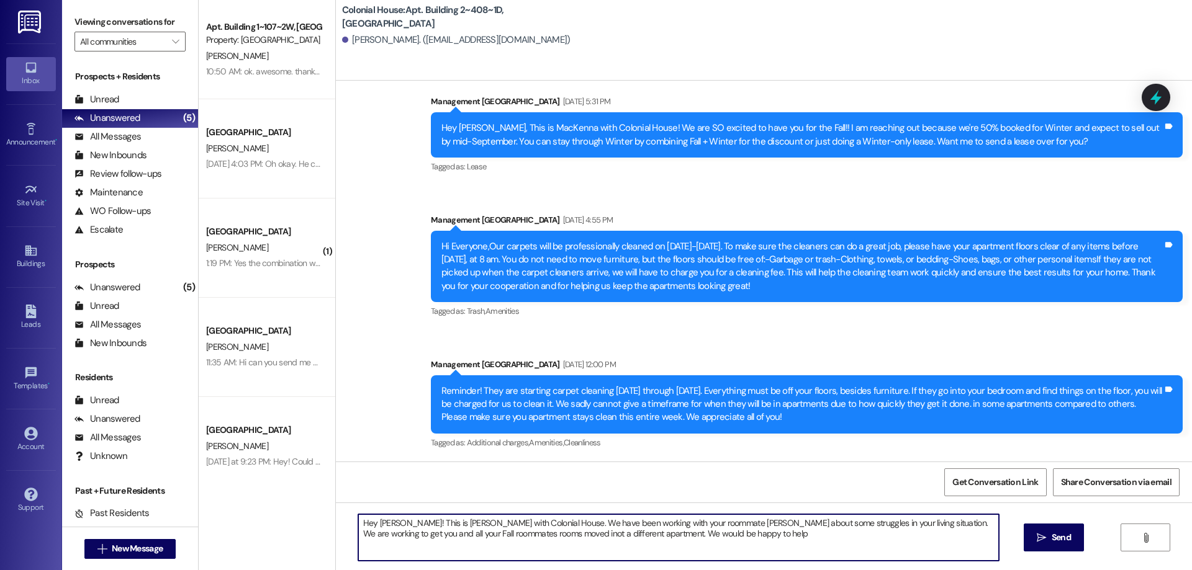
click at [469, 537] on textarea "Hey [PERSON_NAME]! This is [PERSON_NAME] with Colonial House. We have been work…" at bounding box center [678, 537] width 640 height 47
click at [686, 534] on textarea "Hey [PERSON_NAME]! This is [PERSON_NAME] with Colonial House. We have been work…" at bounding box center [678, 537] width 640 height 47
drag, startPoint x: 569, startPoint y: 534, endPoint x: 700, endPoint y: 543, distance: 131.2
click at [700, 543] on textarea "Hey [PERSON_NAME]! This is [PERSON_NAME] with Colonial House. We have been work…" at bounding box center [678, 537] width 640 height 47
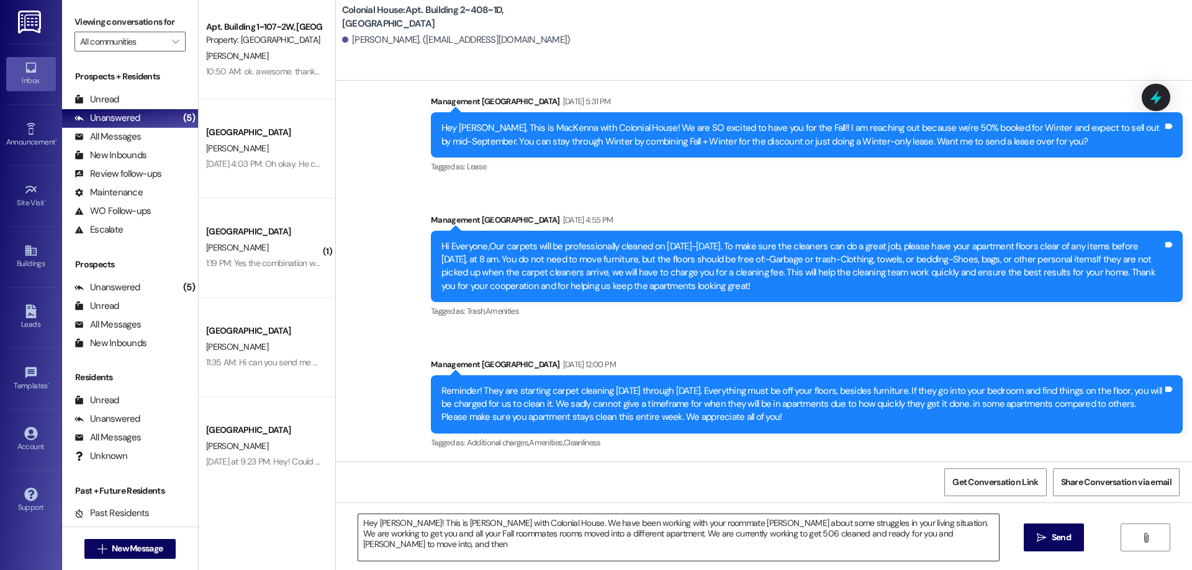
click at [923, 537] on textarea "Hey [PERSON_NAME]! This is [PERSON_NAME] with Colonial House. We have been work…" at bounding box center [678, 537] width 640 height 47
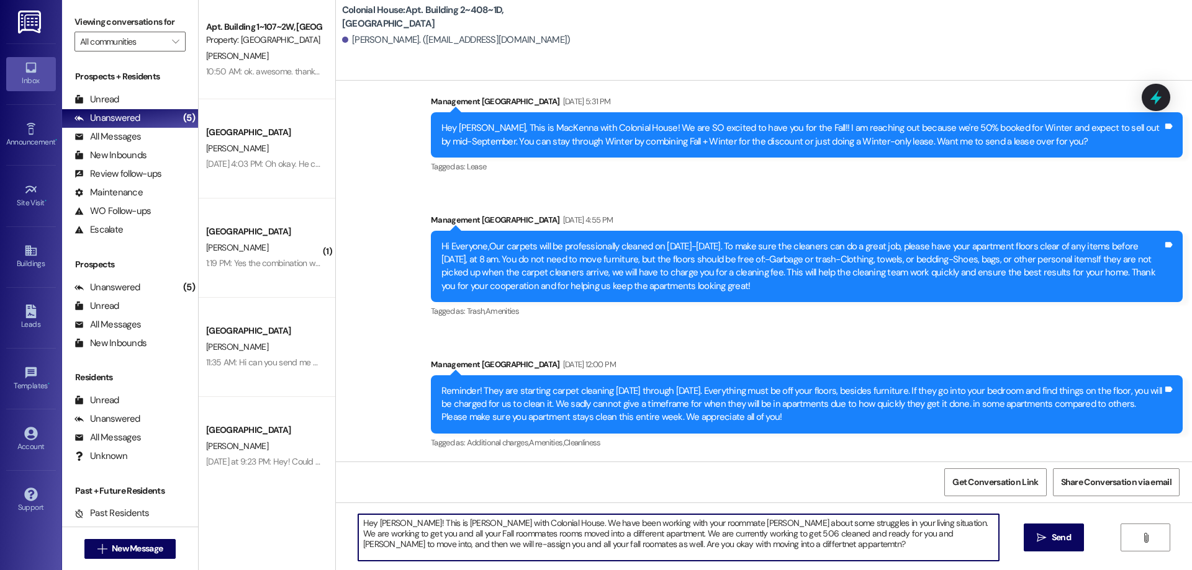
click at [644, 546] on textarea "Hey [PERSON_NAME]! This is [PERSON_NAME] with Colonial House. We have been work…" at bounding box center [678, 537] width 640 height 47
drag, startPoint x: 418, startPoint y: 538, endPoint x: 421, endPoint y: 550, distance: 12.2
drag, startPoint x: 719, startPoint y: 550, endPoint x: 213, endPoint y: 492, distance: 509.1
click at [213, 492] on div "Apt. Building 1~107~2W, Building 1 Colonial House Property: [GEOGRAPHIC_DATA][P…" at bounding box center [695, 285] width 993 height 570
type textarea "Hey [PERSON_NAME]! This is [PERSON_NAME] with Colonial House. We have been work…"
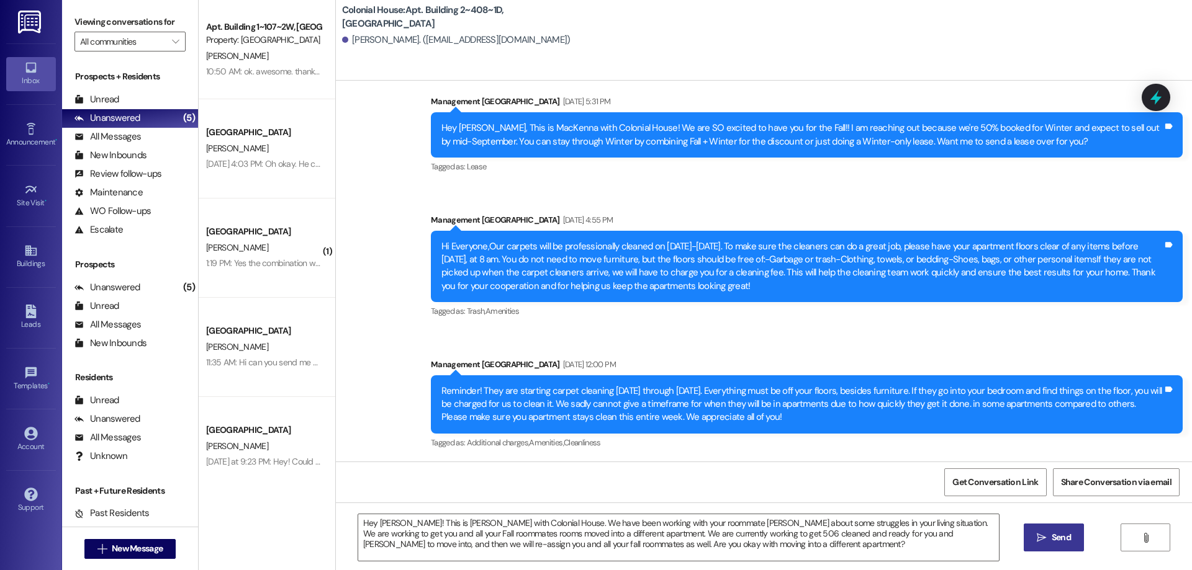
click at [1051, 541] on span "Send" at bounding box center [1060, 537] width 19 height 13
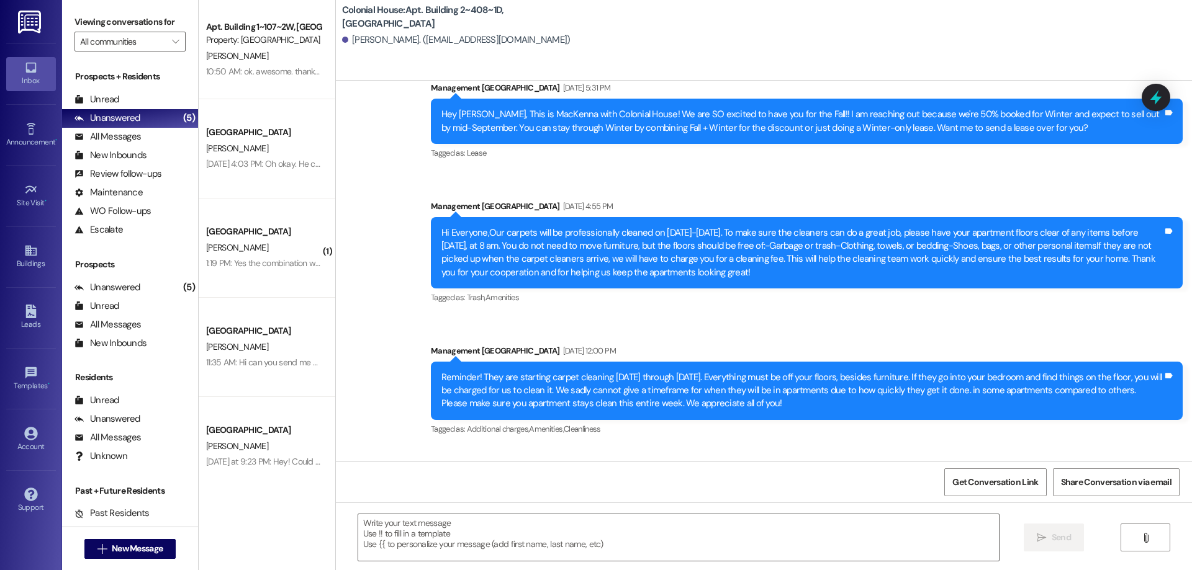
scroll to position [19561, 0]
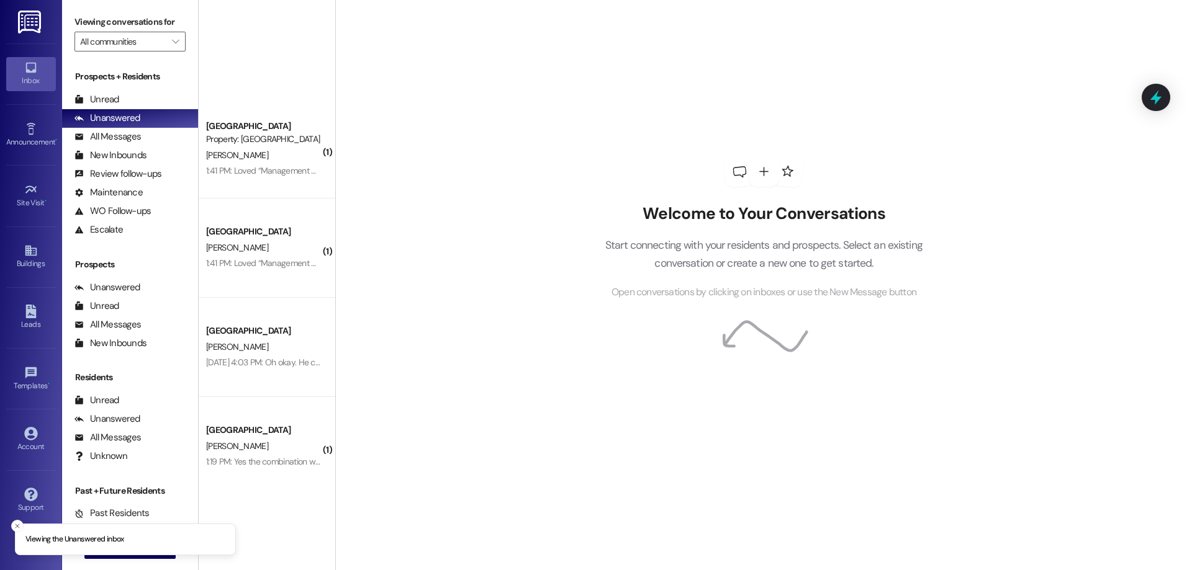
scroll to position [312, 0]
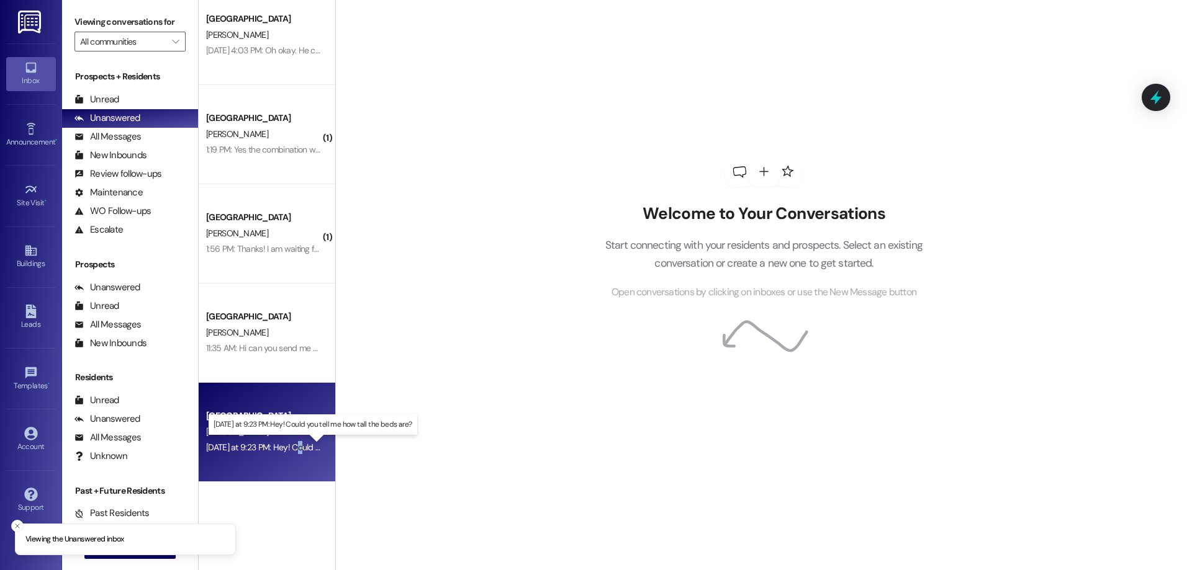
click at [290, 444] on div "Yesterday at 9:23 PM: Hey! Could you tell me how tall the beds are? Yesterday a…" at bounding box center [321, 447] width 230 height 11
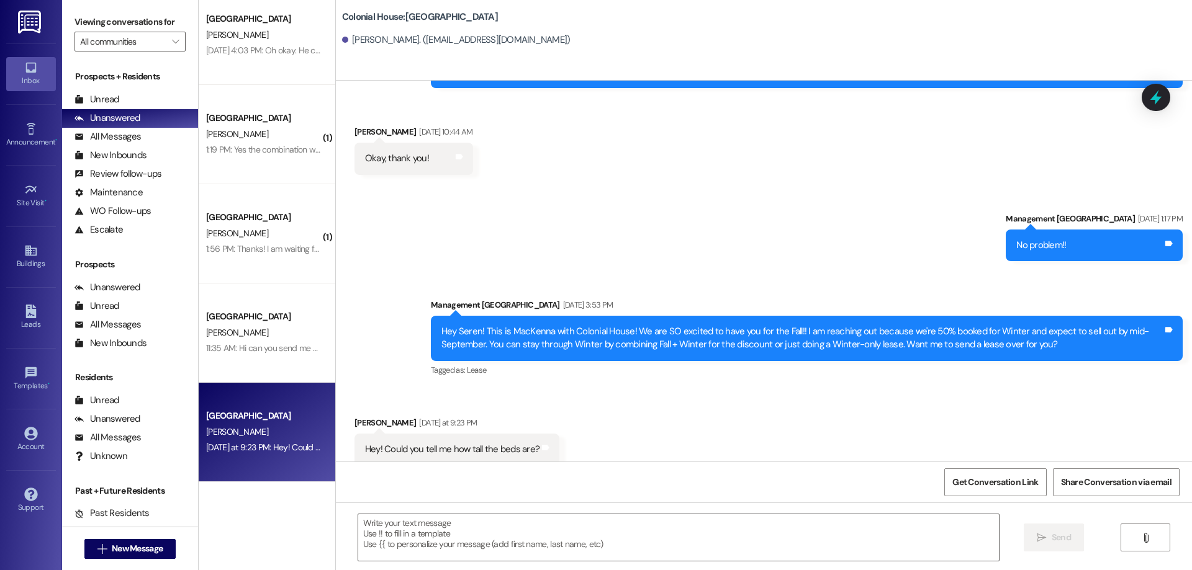
scroll to position [902, 0]
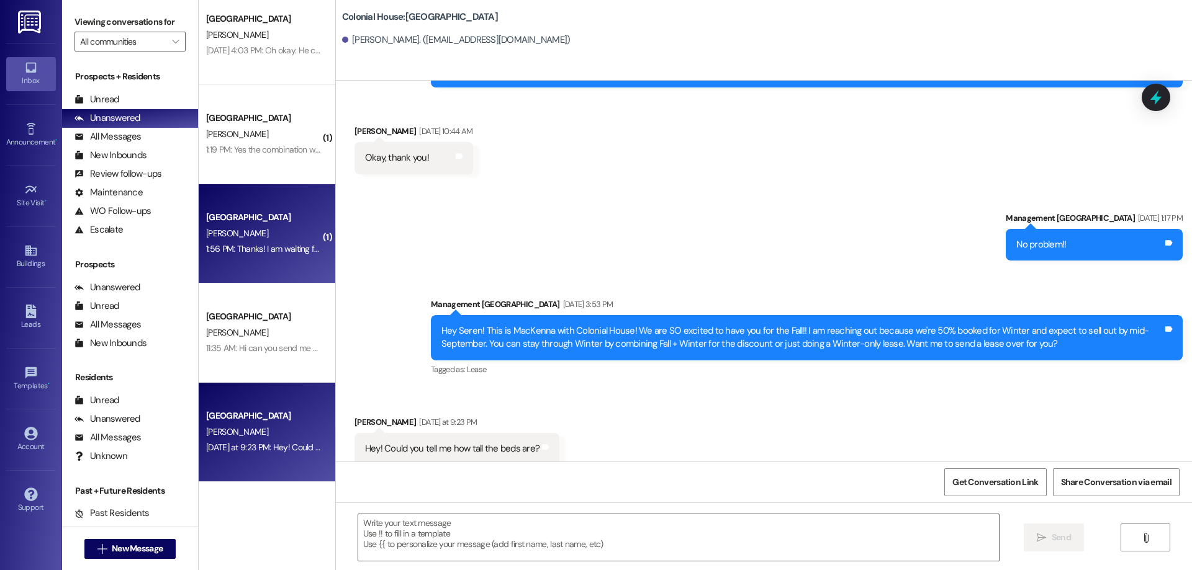
click at [264, 253] on div "1:56 PM: Thanks! I am waiting for the penny to show up in my account and the co…" at bounding box center [413, 248] width 415 height 11
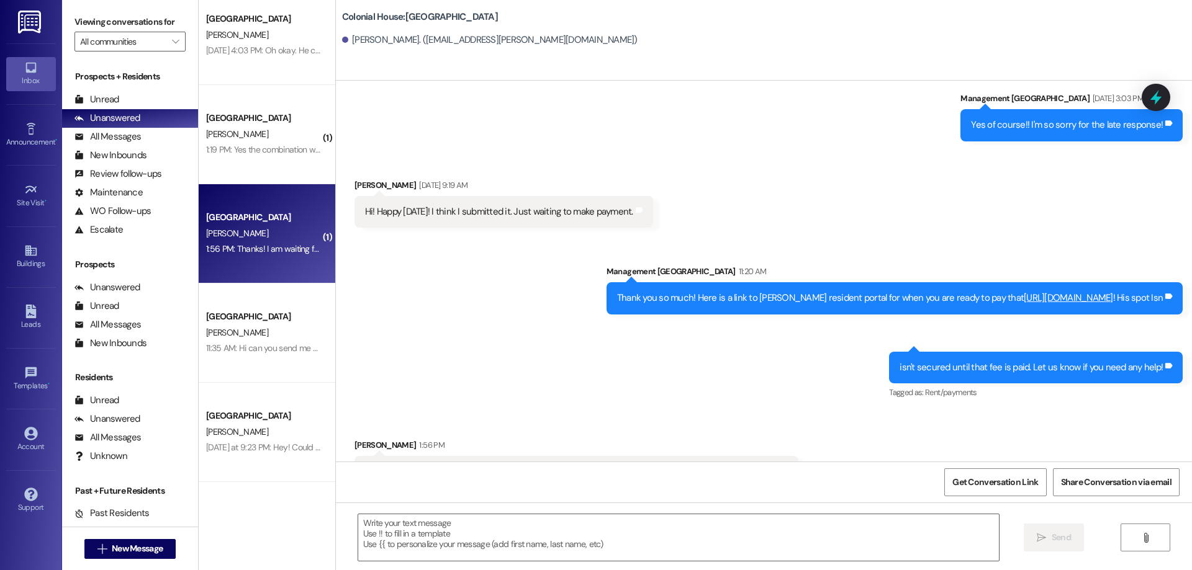
scroll to position [1570, 0]
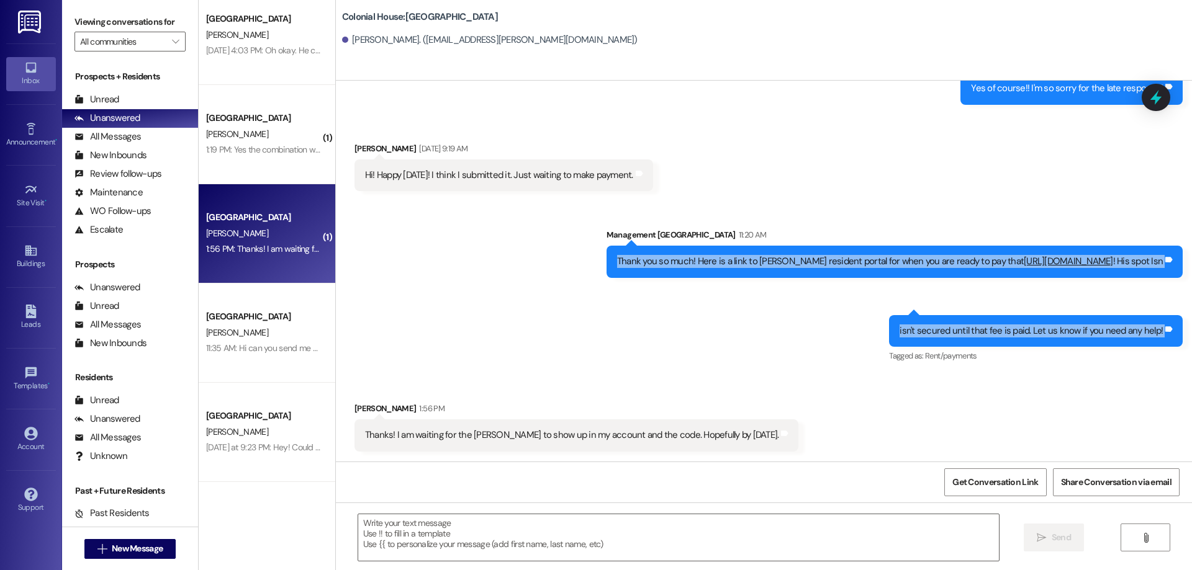
drag, startPoint x: 557, startPoint y: 264, endPoint x: 1161, endPoint y: 338, distance: 609.0
click at [1161, 338] on div "Sent via SMS Management Colonial House 11:20 AM Thank you so much! Here is a li…" at bounding box center [764, 287] width 856 height 174
copy div "Thank you so much! Here is a link to Keiths resident portal for when you are re…"
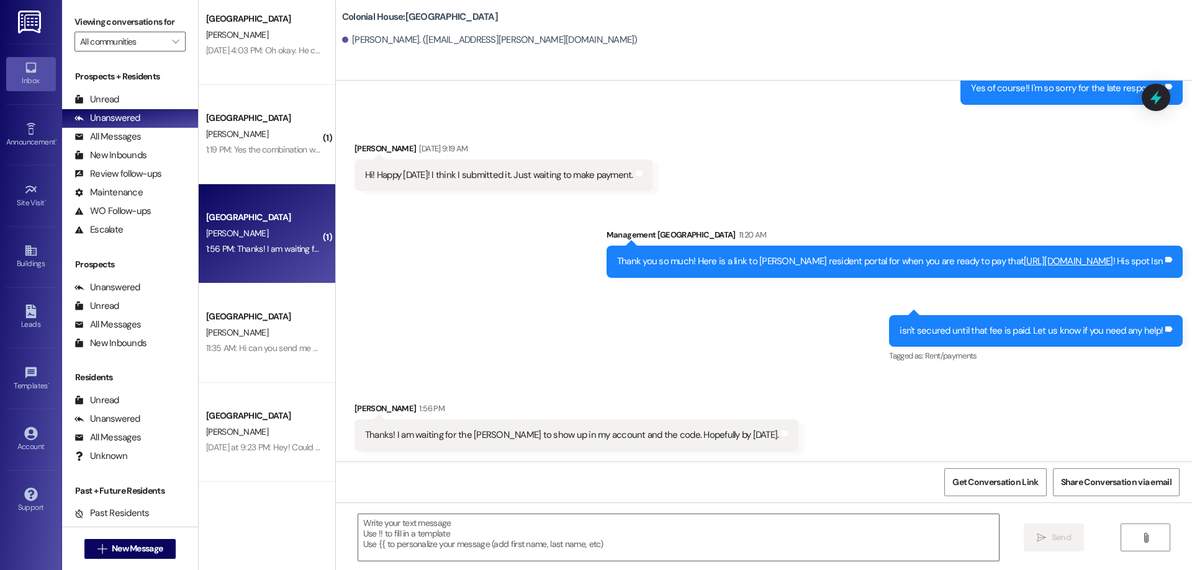
click at [780, 398] on div "Received via SMS Keith Hayes 1:56 PM Thanks! I am waiting for the penny to show…" at bounding box center [764, 417] width 856 height 86
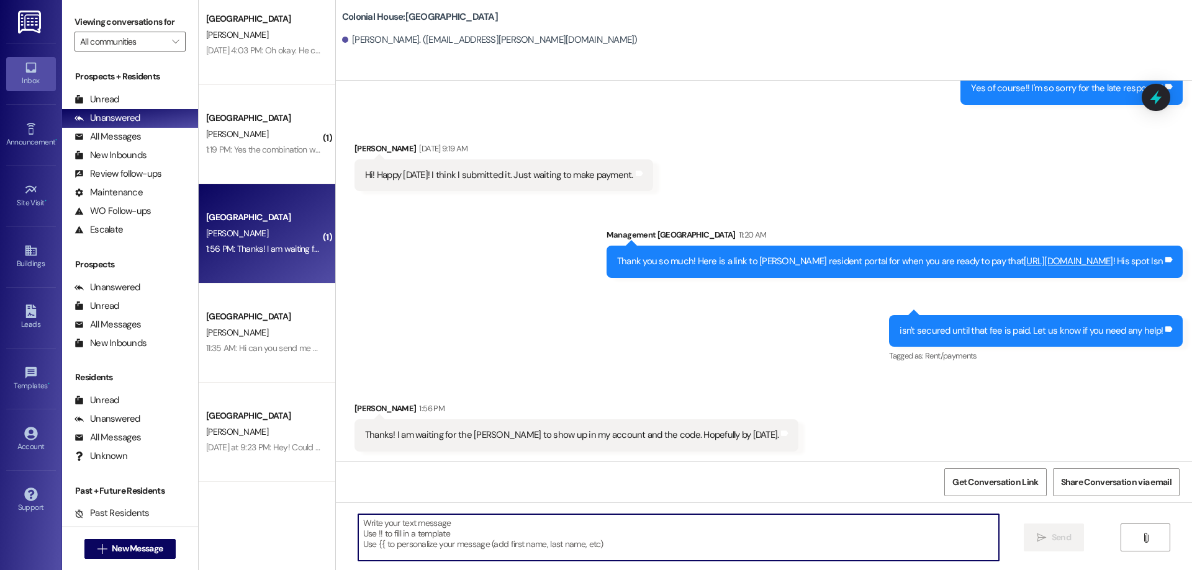
click at [812, 532] on textarea at bounding box center [678, 537] width 640 height 47
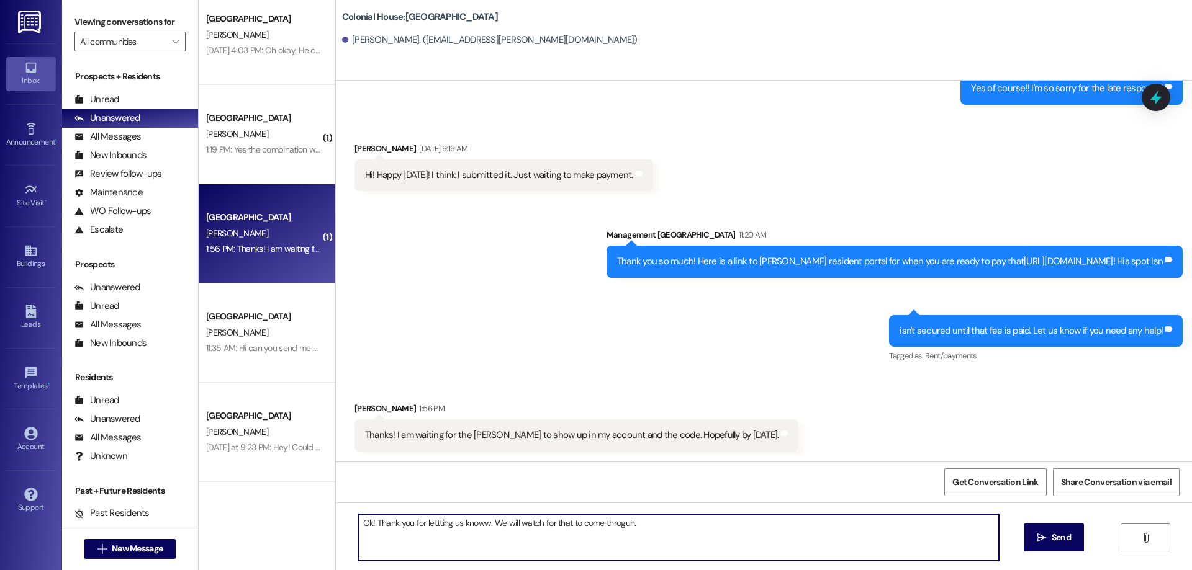
click at [619, 526] on textarea "Ok! Thank you for lettting us knoww. We will watch for that to come throguh." at bounding box center [678, 537] width 640 height 47
type textarea "Ok! Thank you for letting us know. We will watch for that to come through."
drag, startPoint x: 344, startPoint y: 519, endPoint x: 272, endPoint y: 515, distance: 71.5
click at [272, 515] on div "( 1 ) Colonial House Prospect Property: Colonial House C. Landrith 1:41 PM: Lov…" at bounding box center [695, 285] width 993 height 570
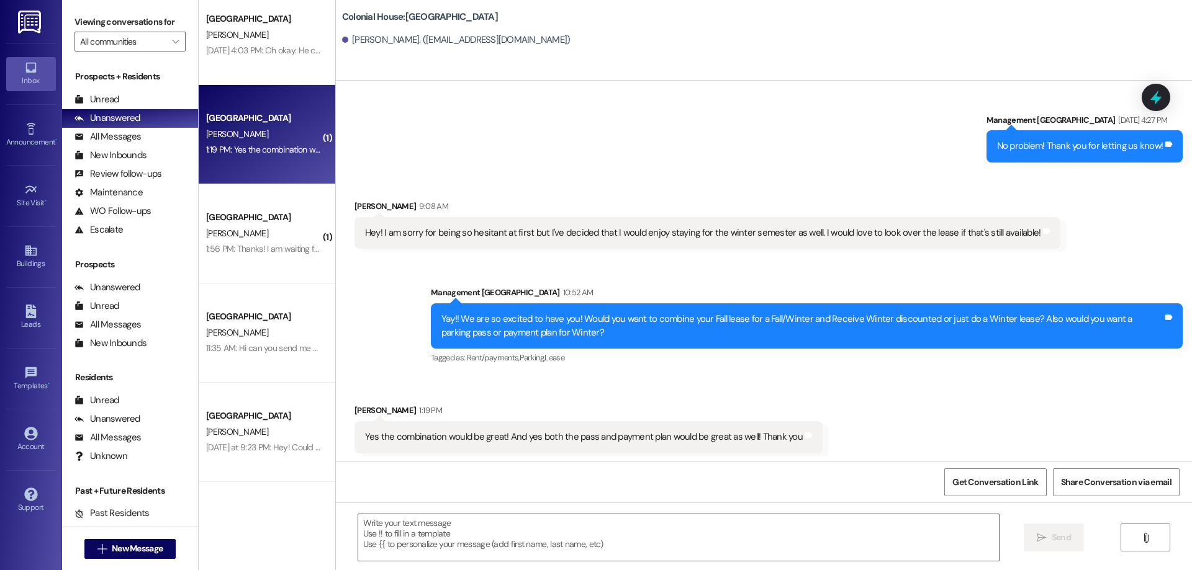
scroll to position [2931, 0]
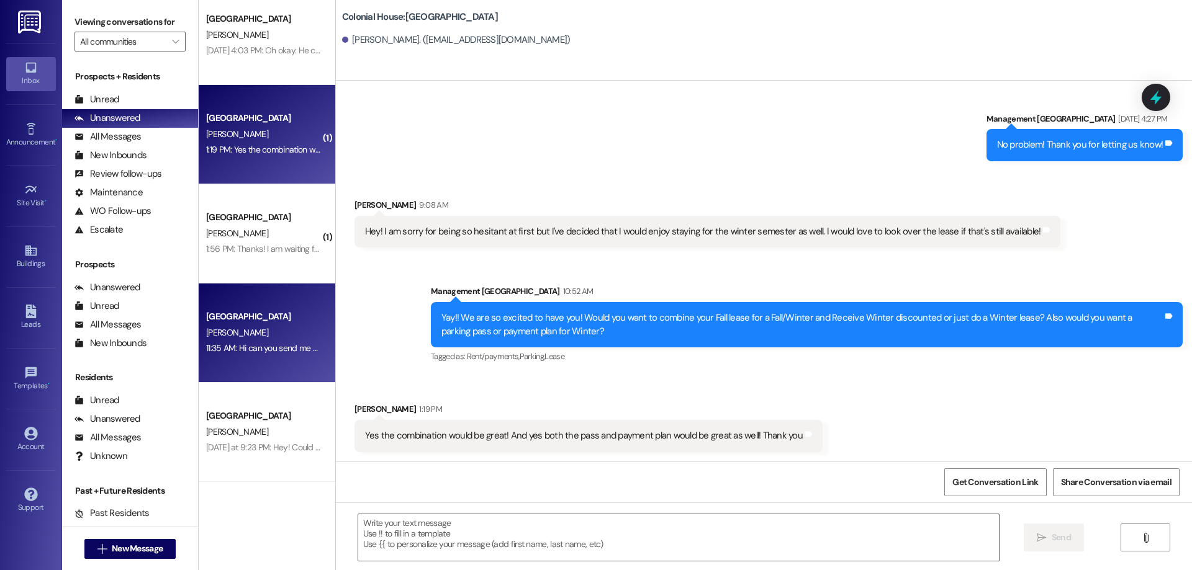
click at [255, 345] on div "11:35 AM: Hi can you send me a copy of my lease? 11:35 AM: Hi can you send me a…" at bounding box center [295, 348] width 179 height 11
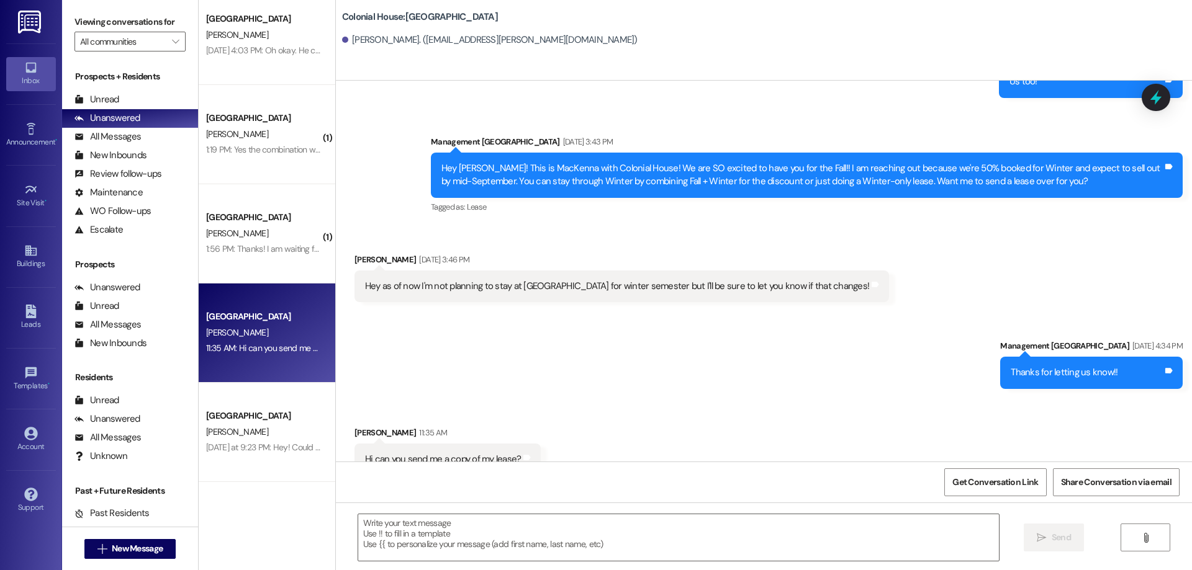
scroll to position [3197, 0]
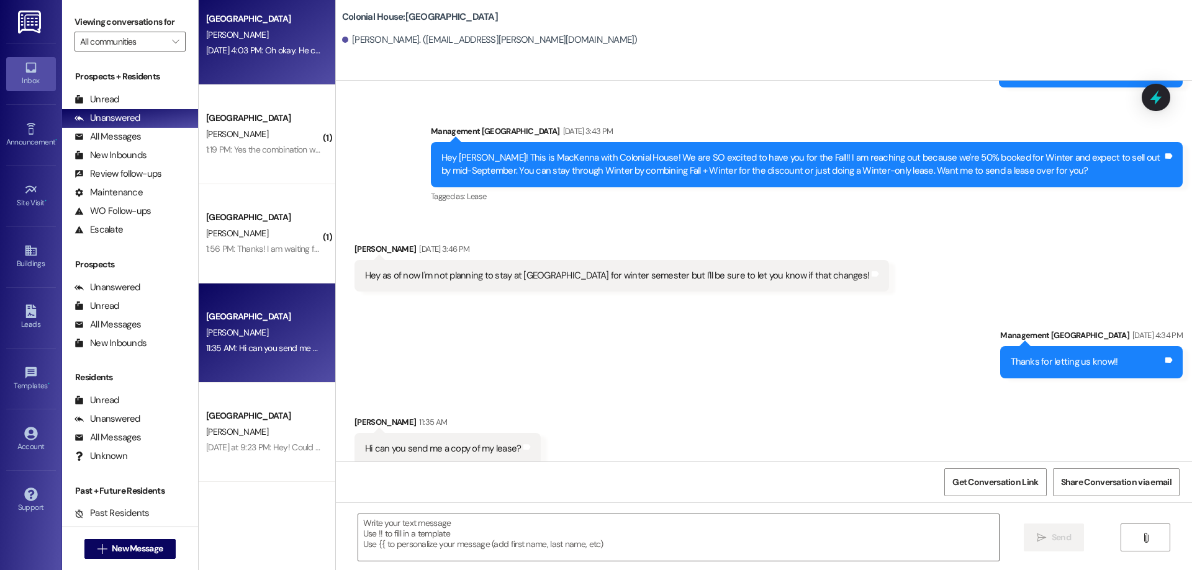
click at [292, 55] on div "Aug 21, 2025 at 4:03 PM: Oh okay. He can look at his BYUI account. The rocketdo…" at bounding box center [560, 50] width 708 height 11
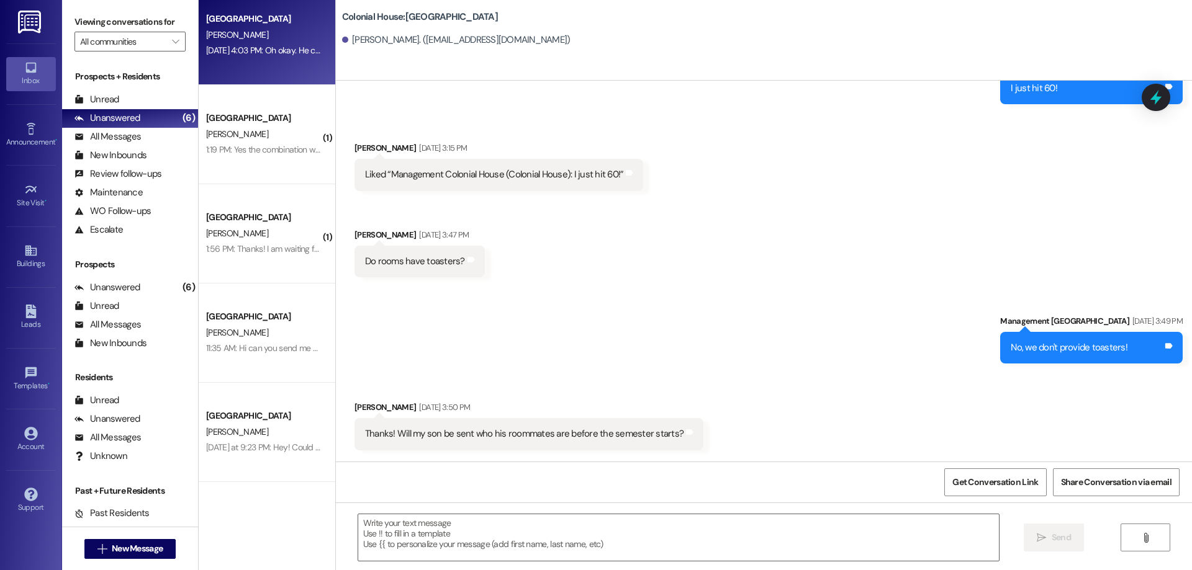
scroll to position [6162, 0]
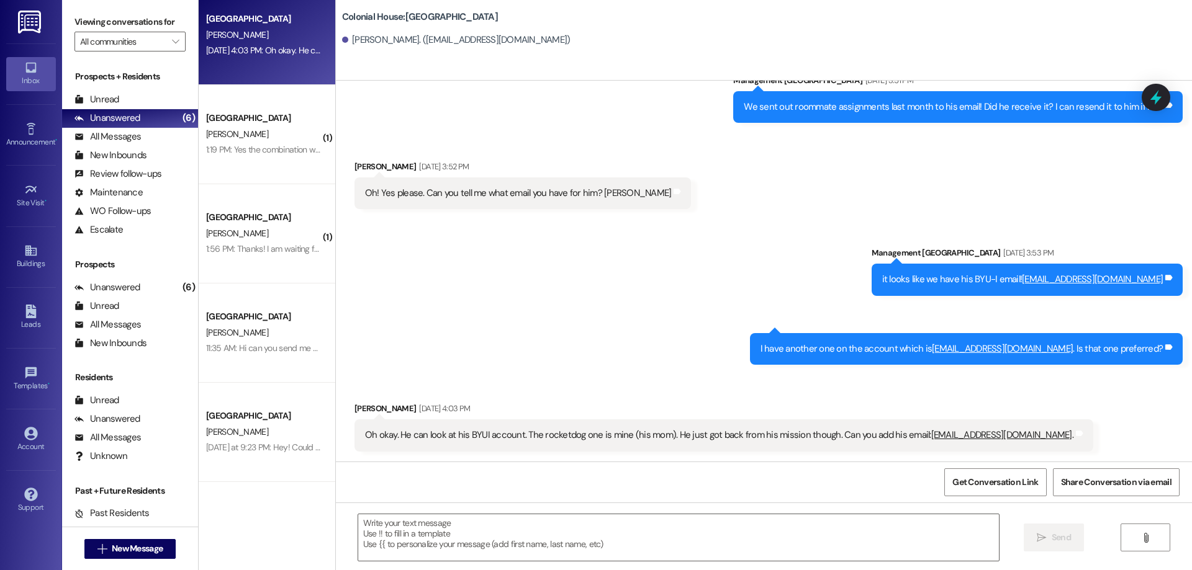
click at [734, 513] on div " Send " at bounding box center [764, 549] width 856 height 93
click at [735, 516] on textarea at bounding box center [678, 537] width 640 height 47
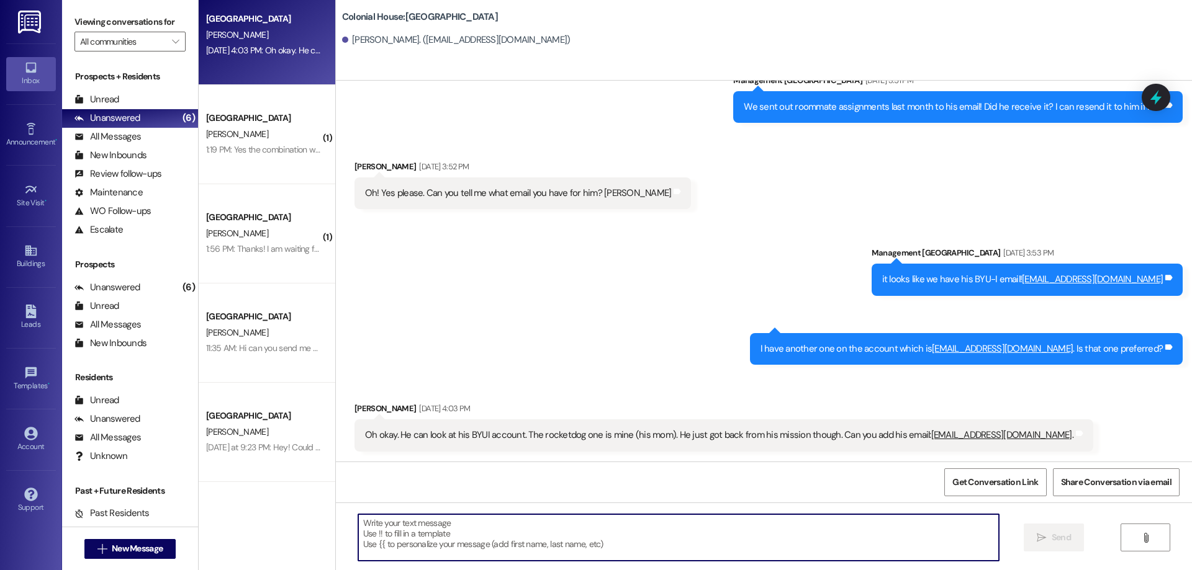
click at [722, 531] on textarea at bounding box center [678, 537] width 640 height 47
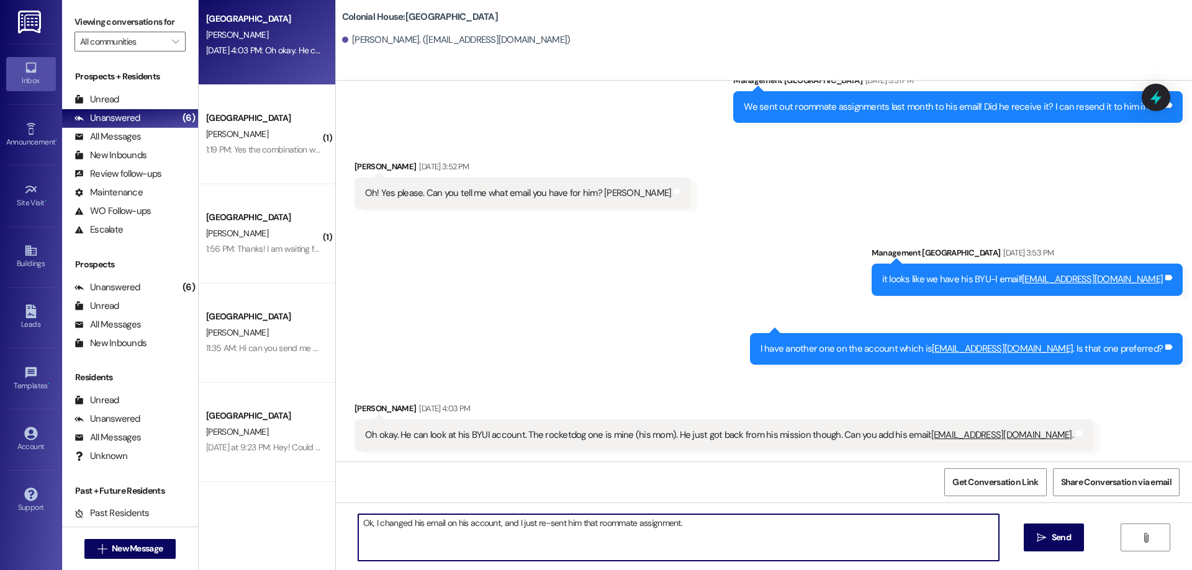
type textarea "Ok, I changed his email on his account, and I just re-sent him that roommate as…"
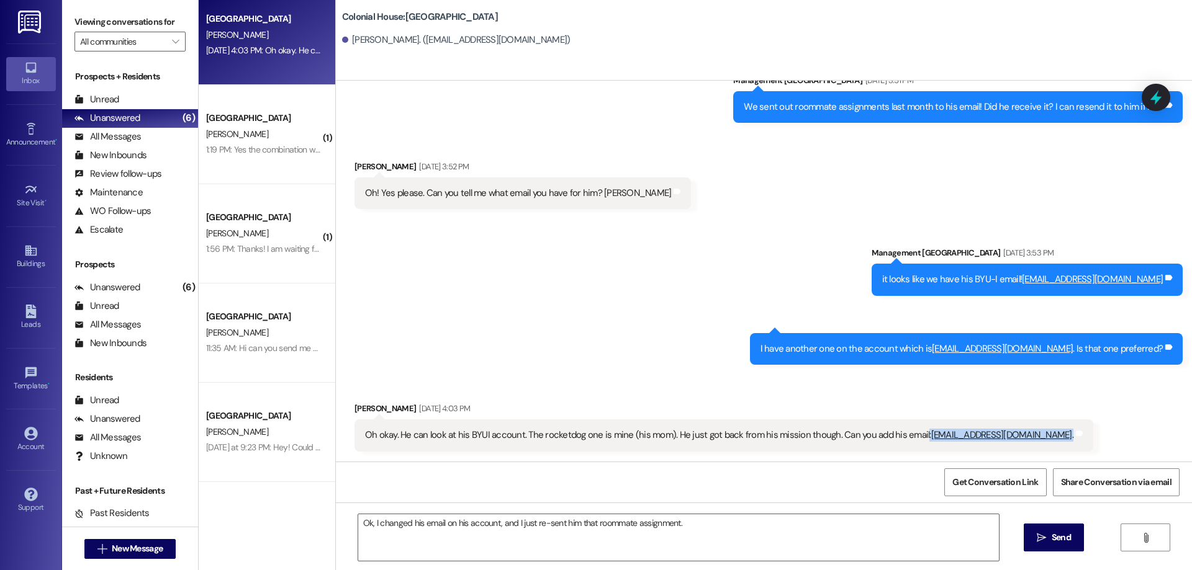
drag, startPoint x: 907, startPoint y: 434, endPoint x: 1048, endPoint y: 442, distance: 141.1
click at [1048, 442] on div "Oh okay. He can look at his BYUI account. The rocketdog one is mine (his mom). …" at bounding box center [723, 436] width 739 height 32
copy div ": calebmcdaniel1160@gmail.com . Tags and notes"
click at [667, 220] on div "Sent via SMS Management Colonial House Aug 21, 2025 at 3:53 PM it looks like we…" at bounding box center [764, 296] width 856 height 156
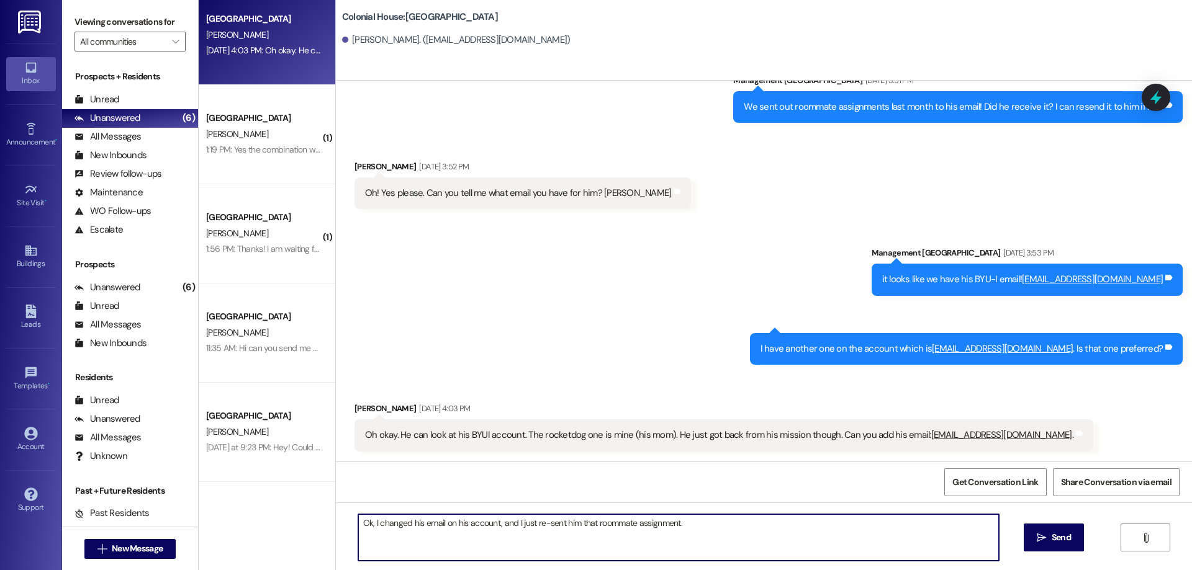
click at [721, 518] on textarea "Ok, I changed his email on his account, and I just re-sent him that roommate as…" at bounding box center [678, 537] width 640 height 47
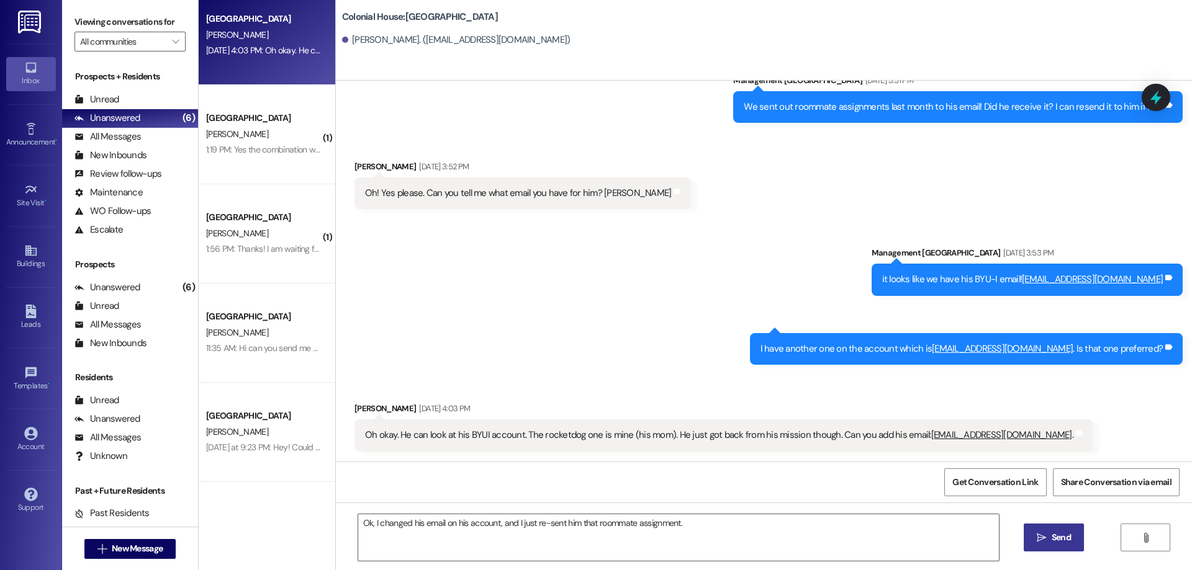
click at [1066, 538] on span "Send" at bounding box center [1060, 537] width 19 height 13
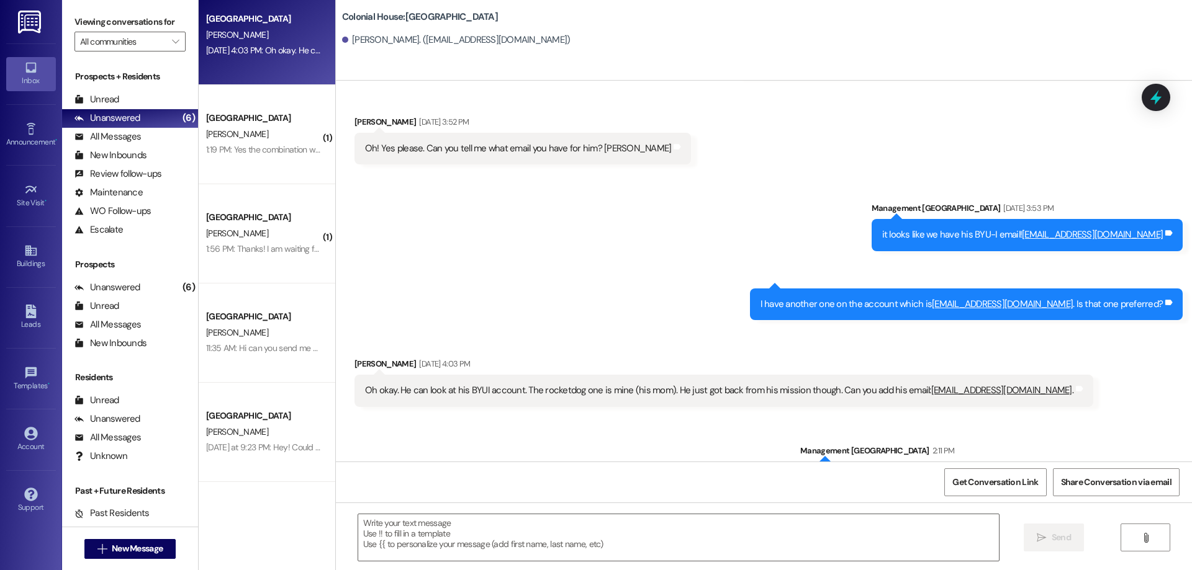
scroll to position [6248, 0]
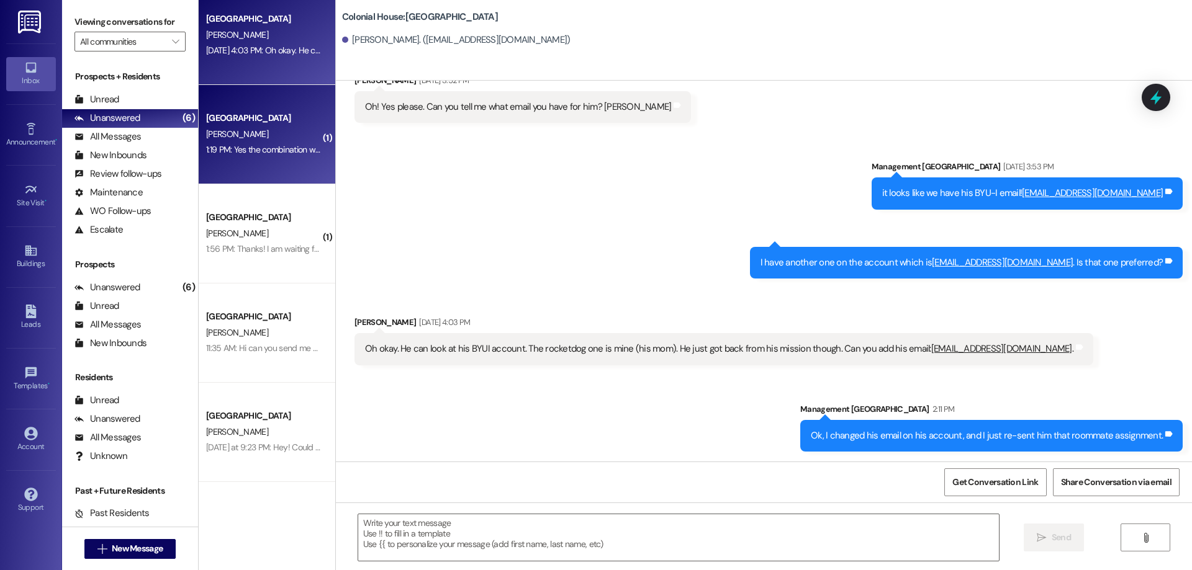
click at [274, 158] on div "Colonial House Prospect L. Kelley 1:19 PM: Yes the combination would be great! …" at bounding box center [267, 134] width 137 height 99
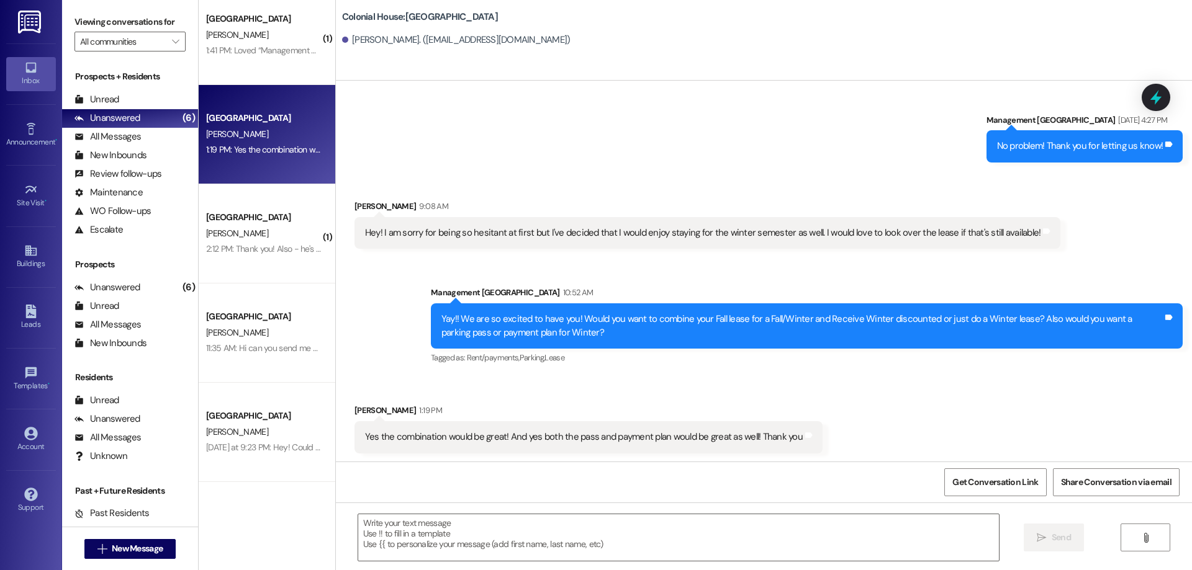
scroll to position [2932, 0]
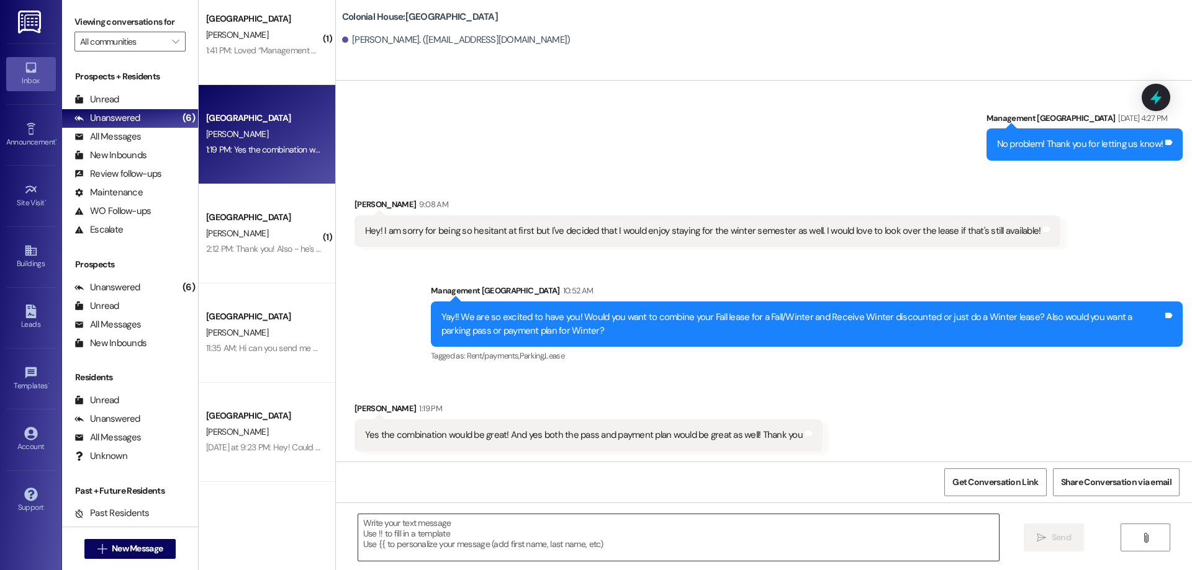
click at [575, 534] on textarea at bounding box center [678, 537] width 640 height 47
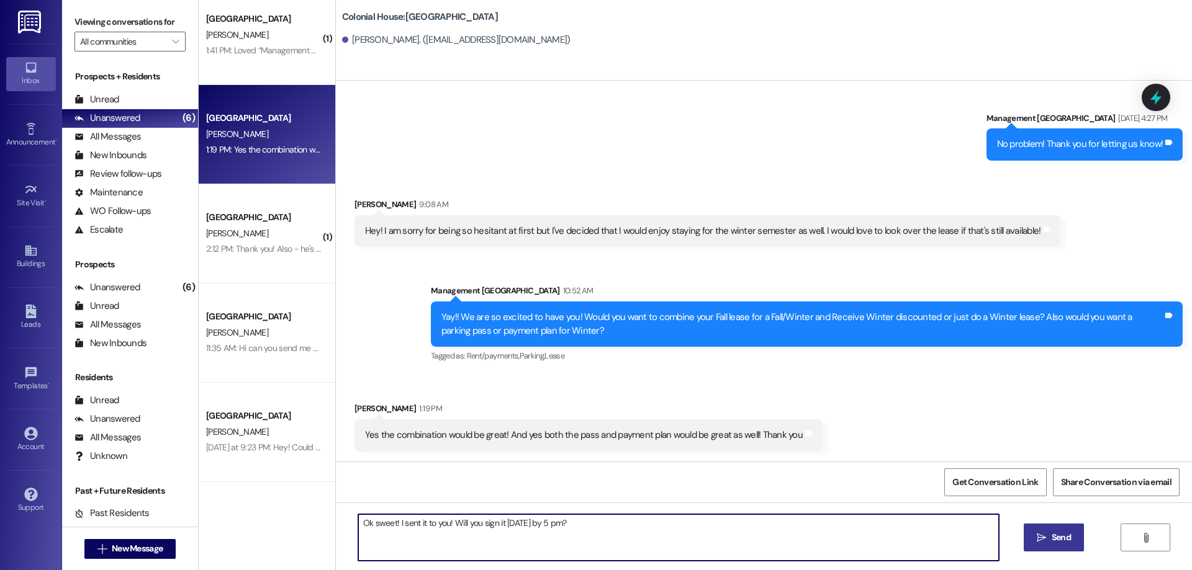
type textarea "Ok sweet! I sent it to you! Will you sign it today by 5 pm?"
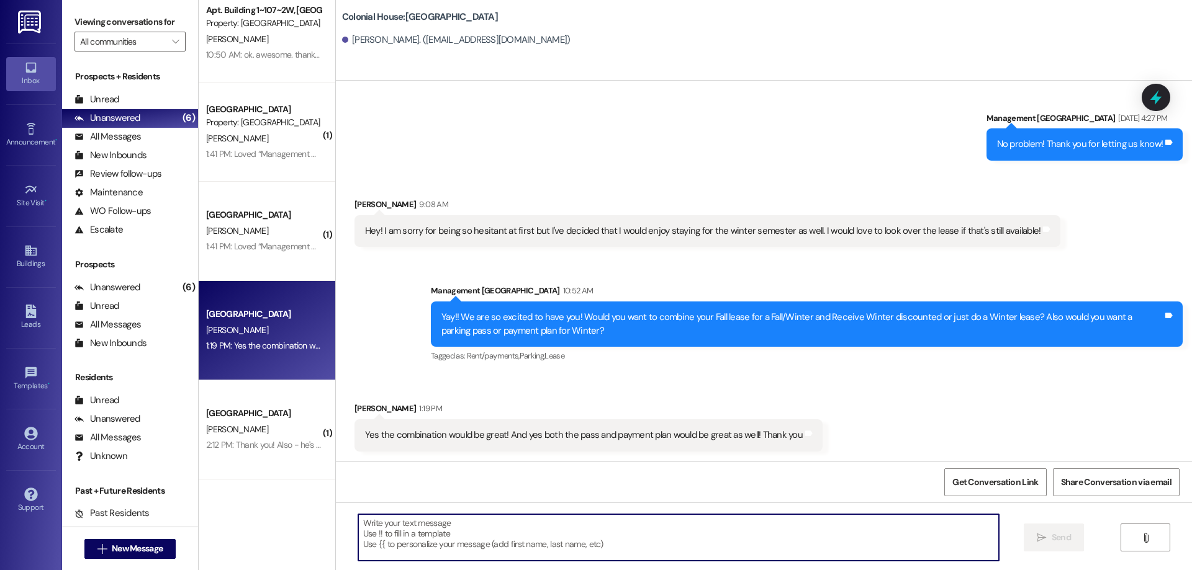
scroll to position [6, 0]
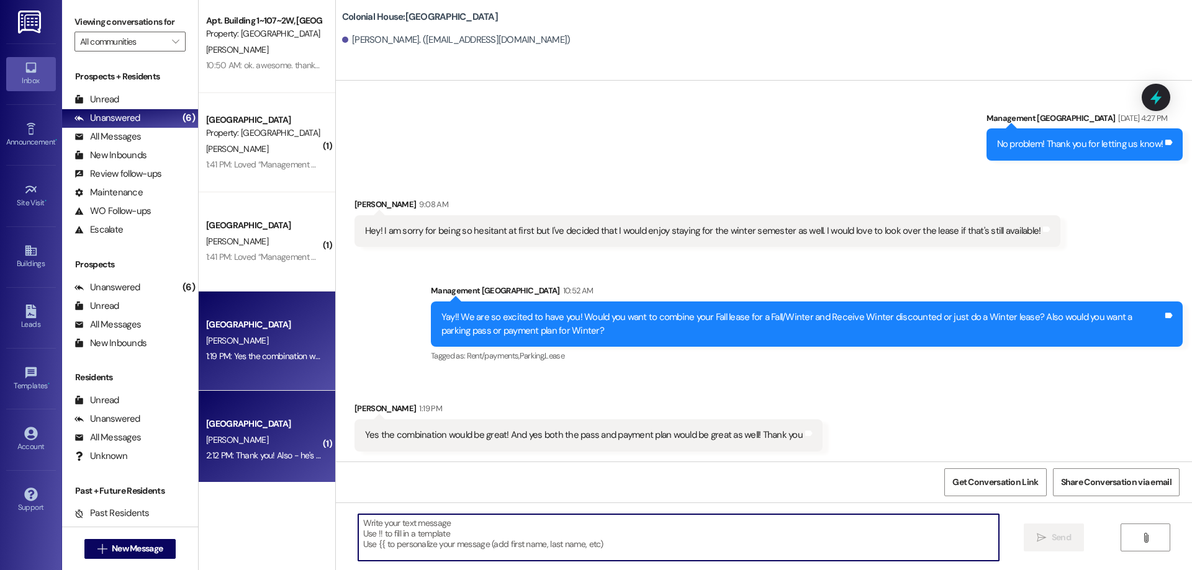
click at [290, 434] on div "[PERSON_NAME]" at bounding box center [263, 441] width 117 height 16
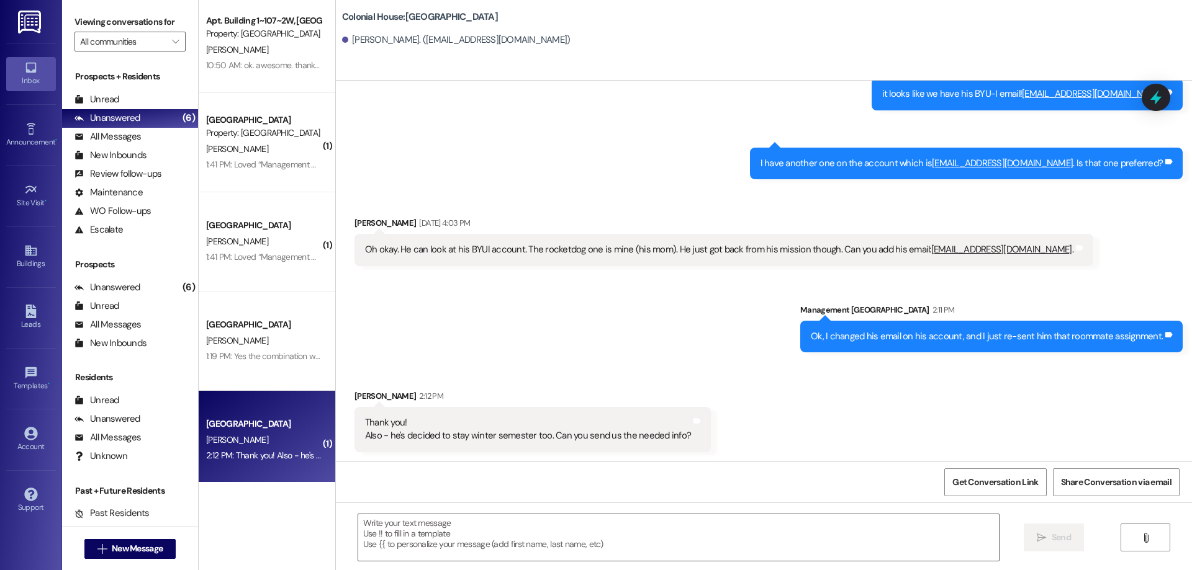
scroll to position [6348, 0]
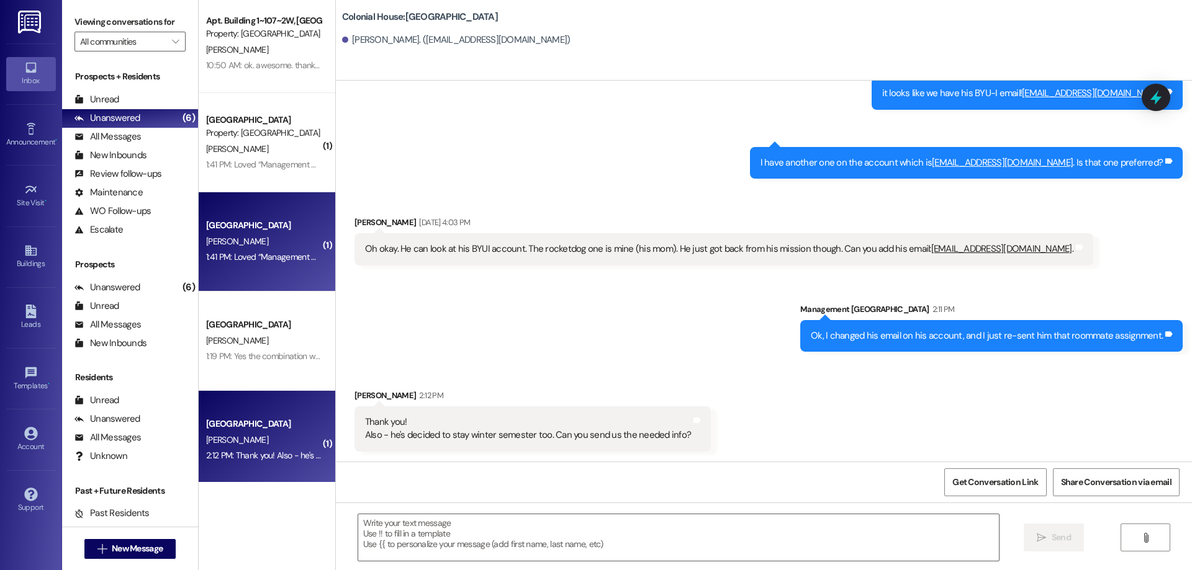
click at [244, 260] on div "1:41 PM: Loved “Management Colonial House (Colonial House): :)” 1:41 PM: Loved …" at bounding box center [333, 256] width 255 height 11
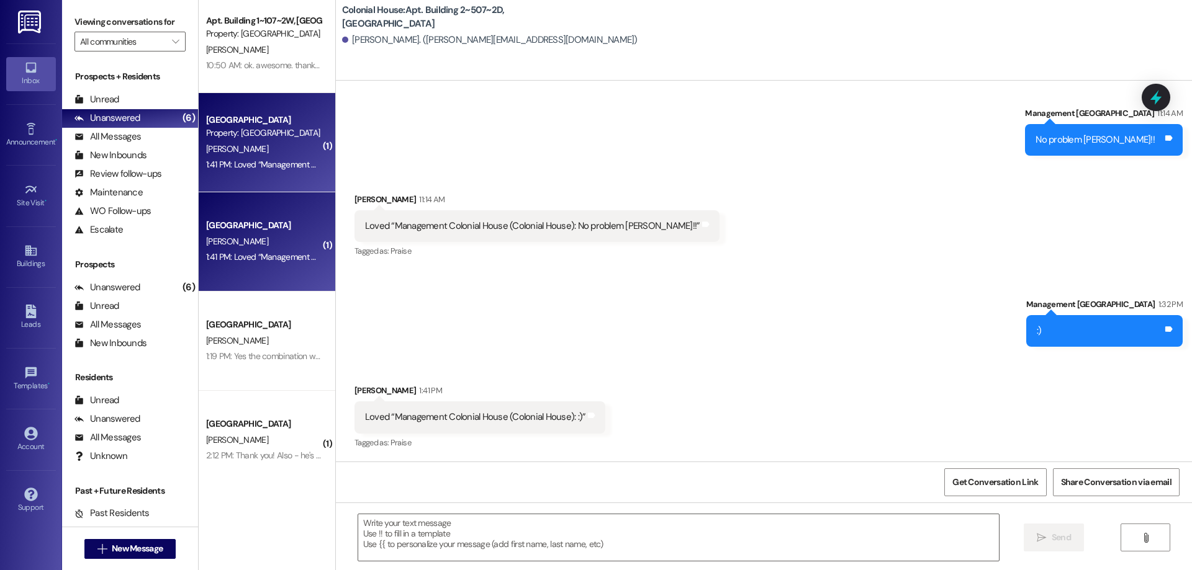
scroll to position [15831, 0]
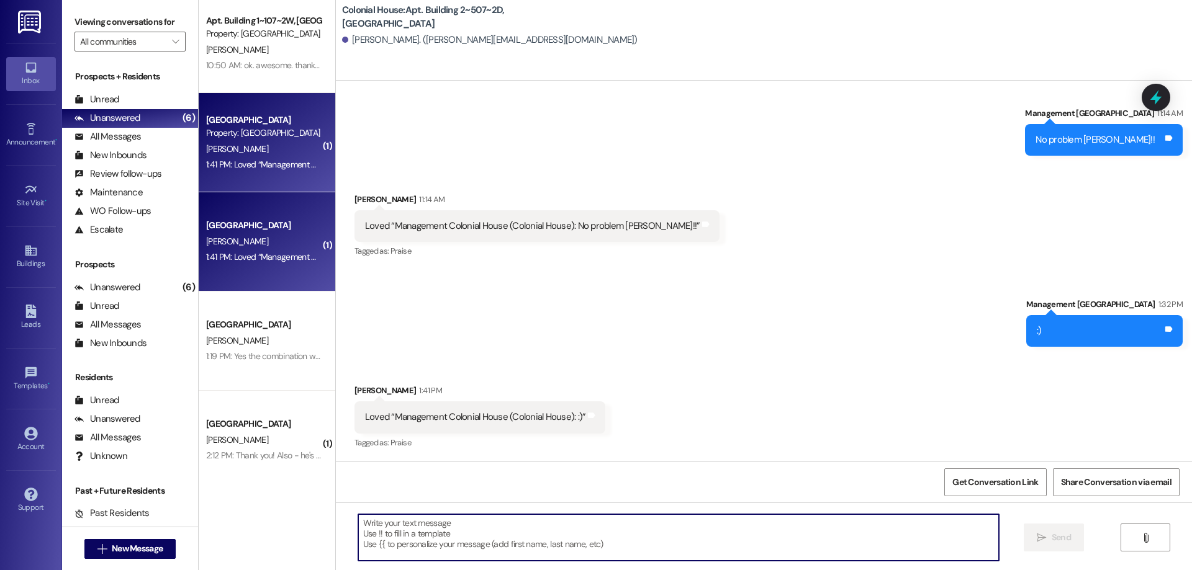
click at [639, 531] on textarea at bounding box center [678, 537] width 640 height 47
type textarea ":"
type textarea "."
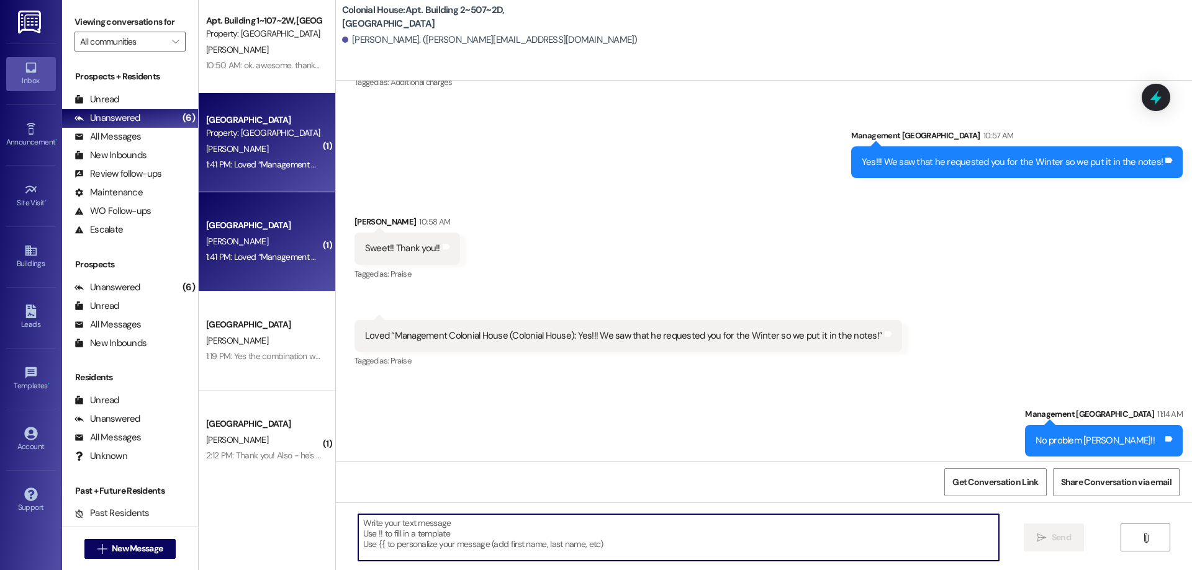
scroll to position [15917, 0]
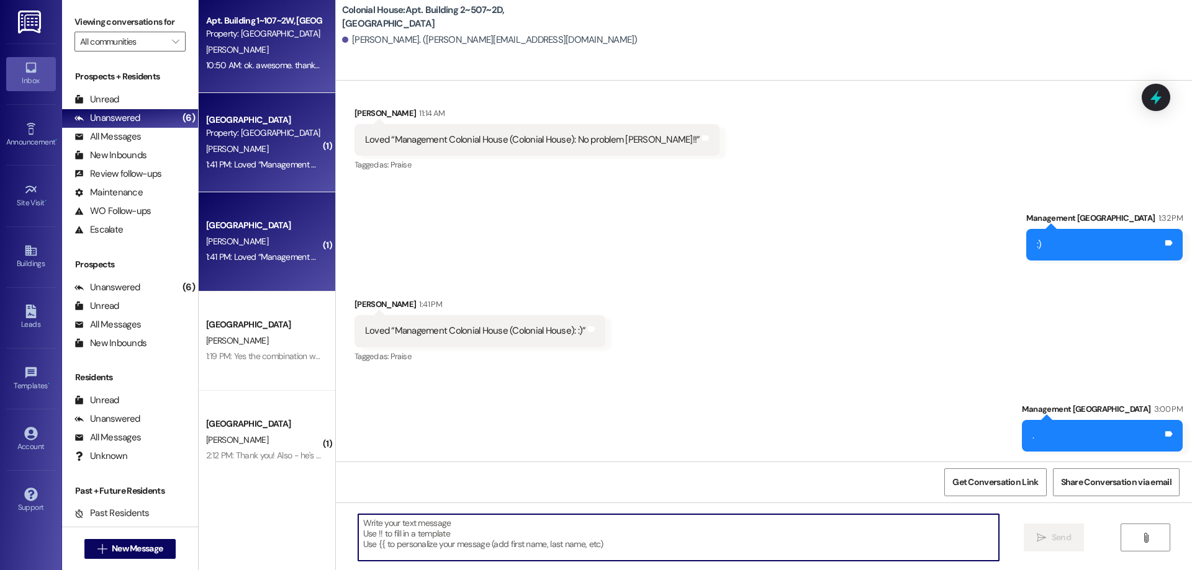
click at [285, 70] on div "10:50 AM: ok. awesome. thank you! 10:50 AM: ok. awesome. thank you!" at bounding box center [269, 65] width 126 height 11
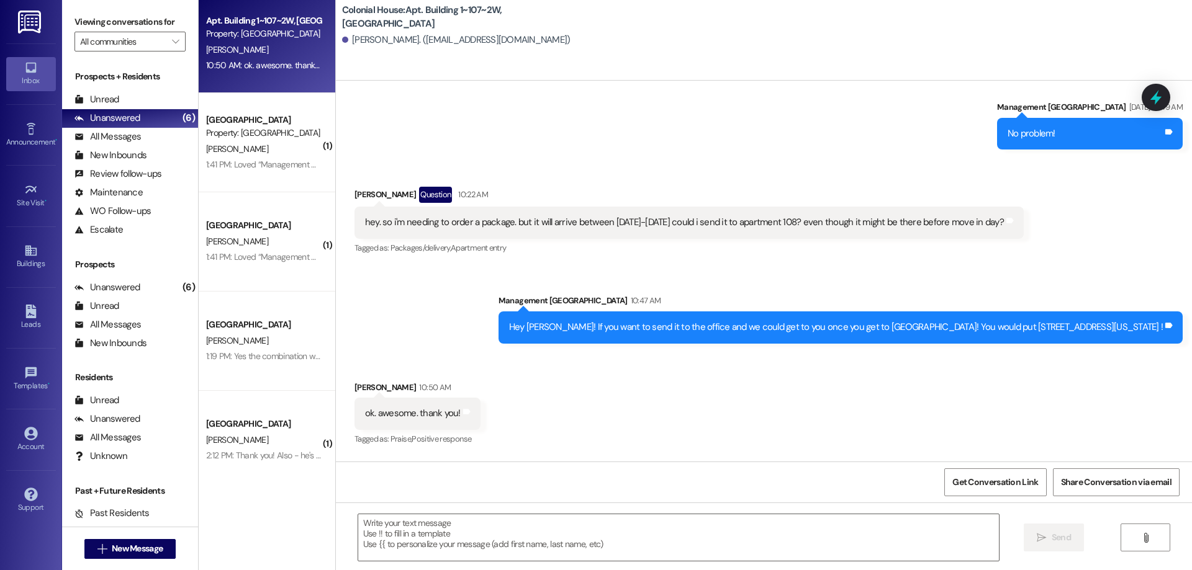
scroll to position [59368, 0]
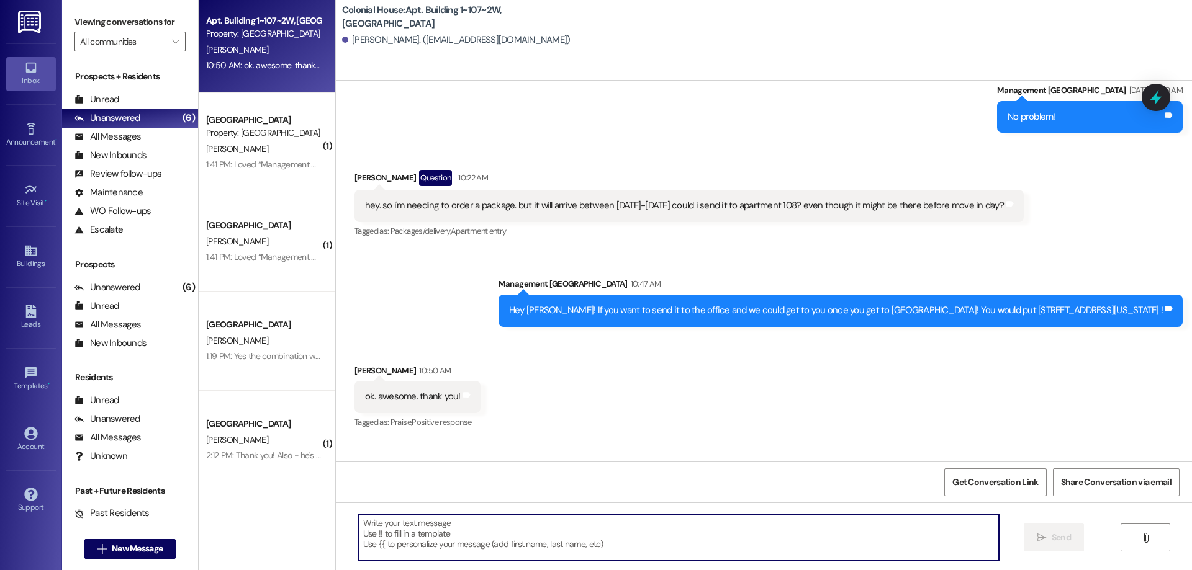
click at [606, 547] on textarea at bounding box center [678, 537] width 640 height 47
type textarea "No problem!"
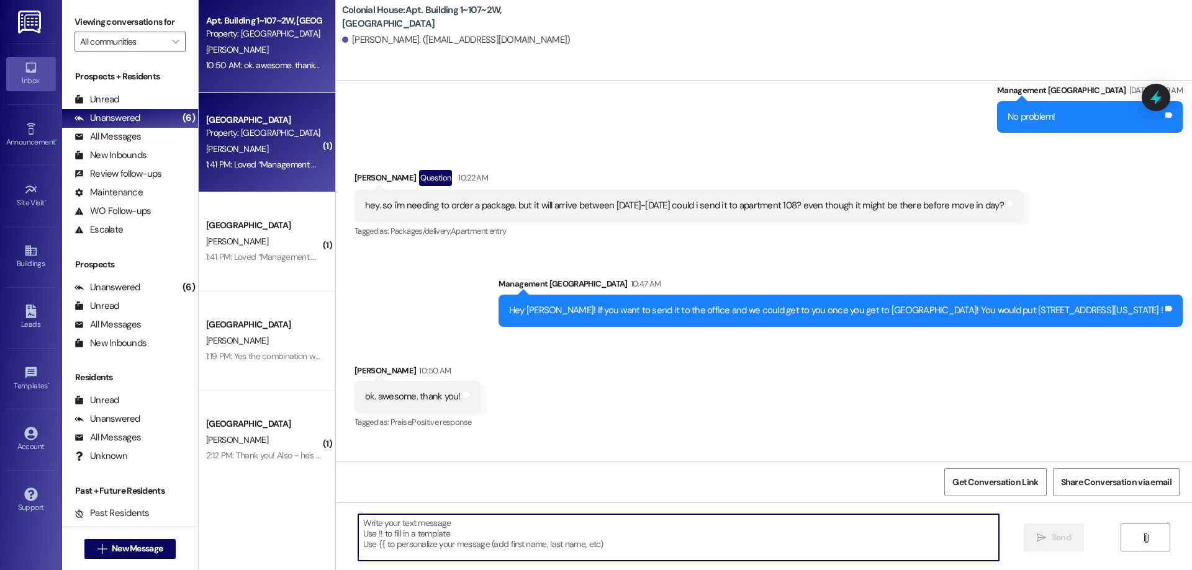
scroll to position [59294, 0]
